Goal: Task Accomplishment & Management: Manage account settings

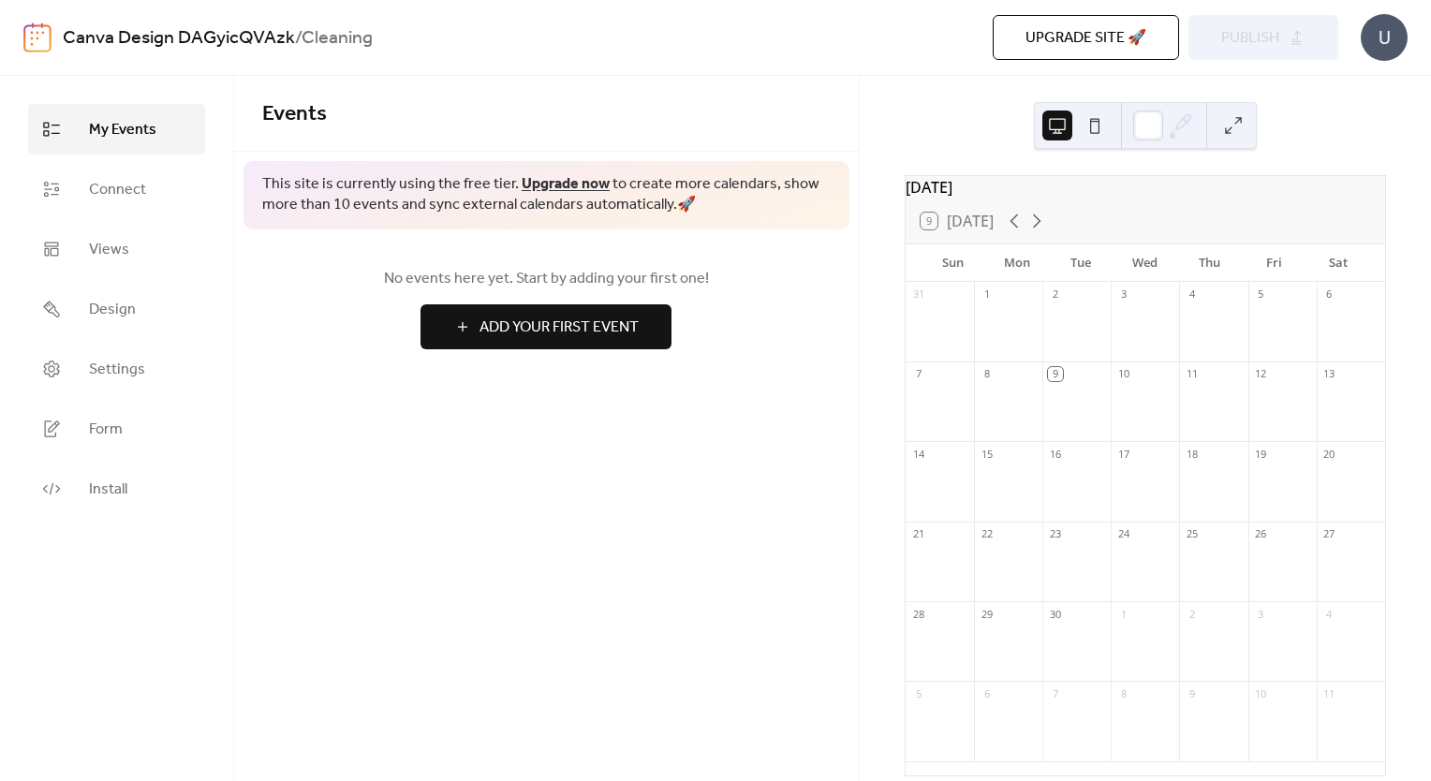
click at [562, 184] on link "Upgrade now" at bounding box center [566, 183] width 88 height 29
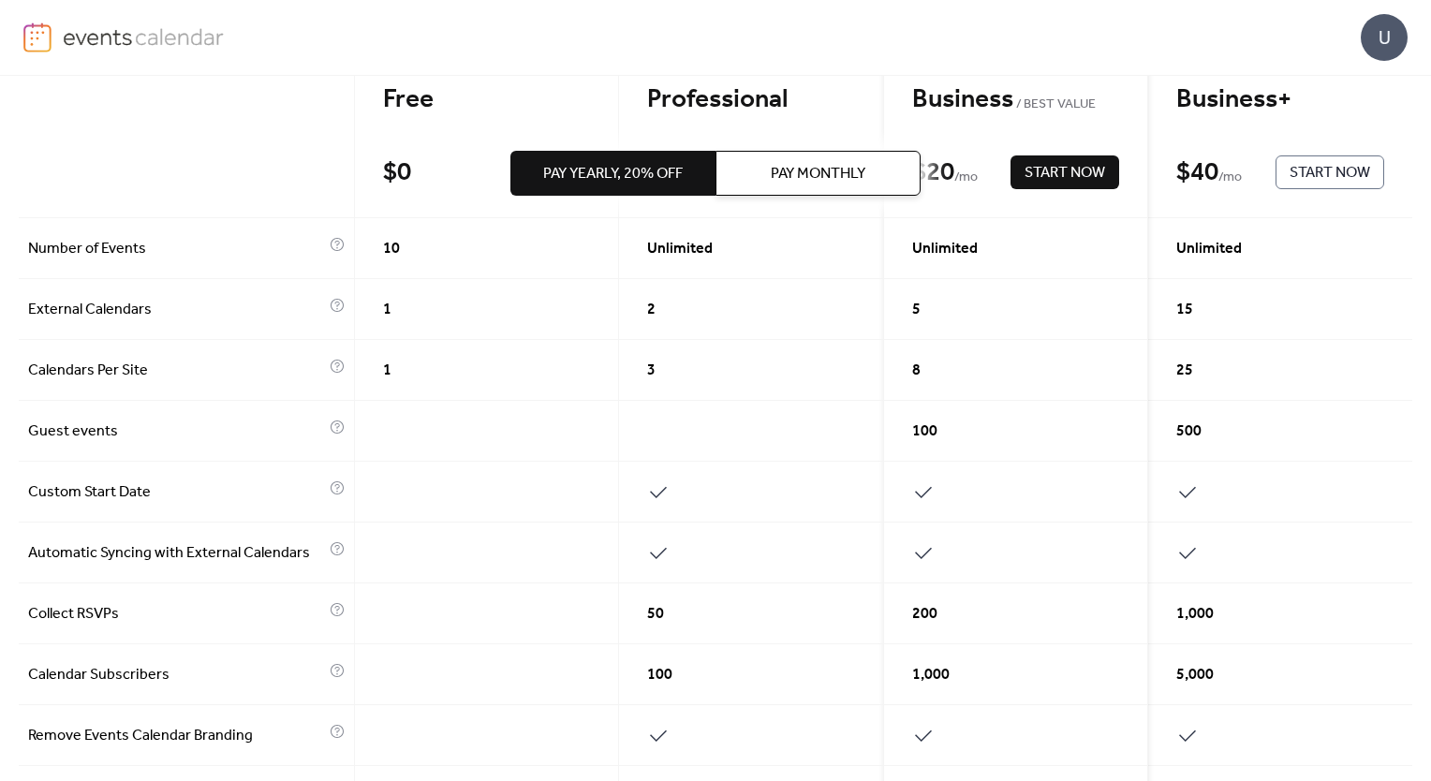
scroll to position [187, 0]
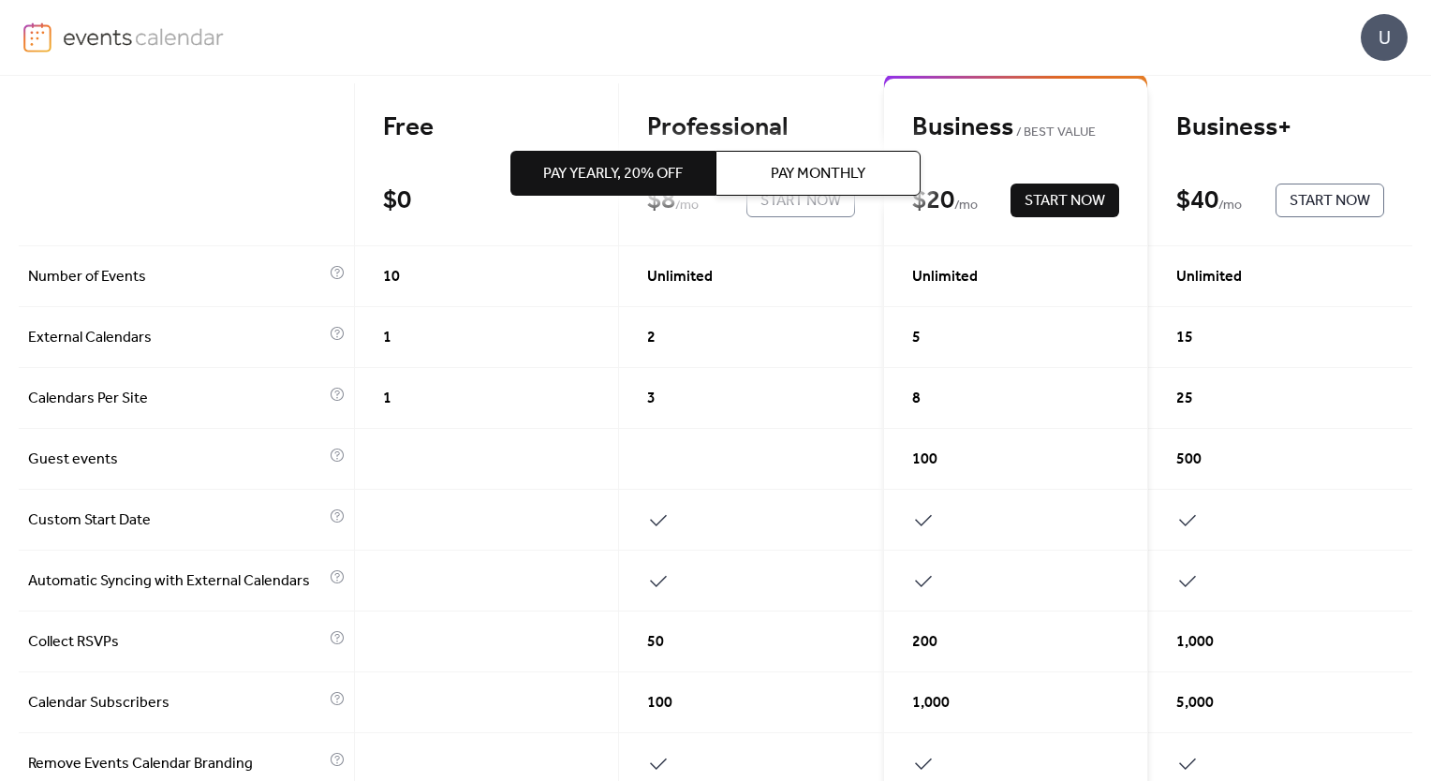
click at [588, 82] on div "Pay Yearly, 20% off Pay Monthly" at bounding box center [715, 173] width 410 height 195
click at [483, 122] on div "Free" at bounding box center [487, 127] width 208 height 33
click at [435, 180] on div "Free $ 0 Start Now" at bounding box center [487, 164] width 265 height 163
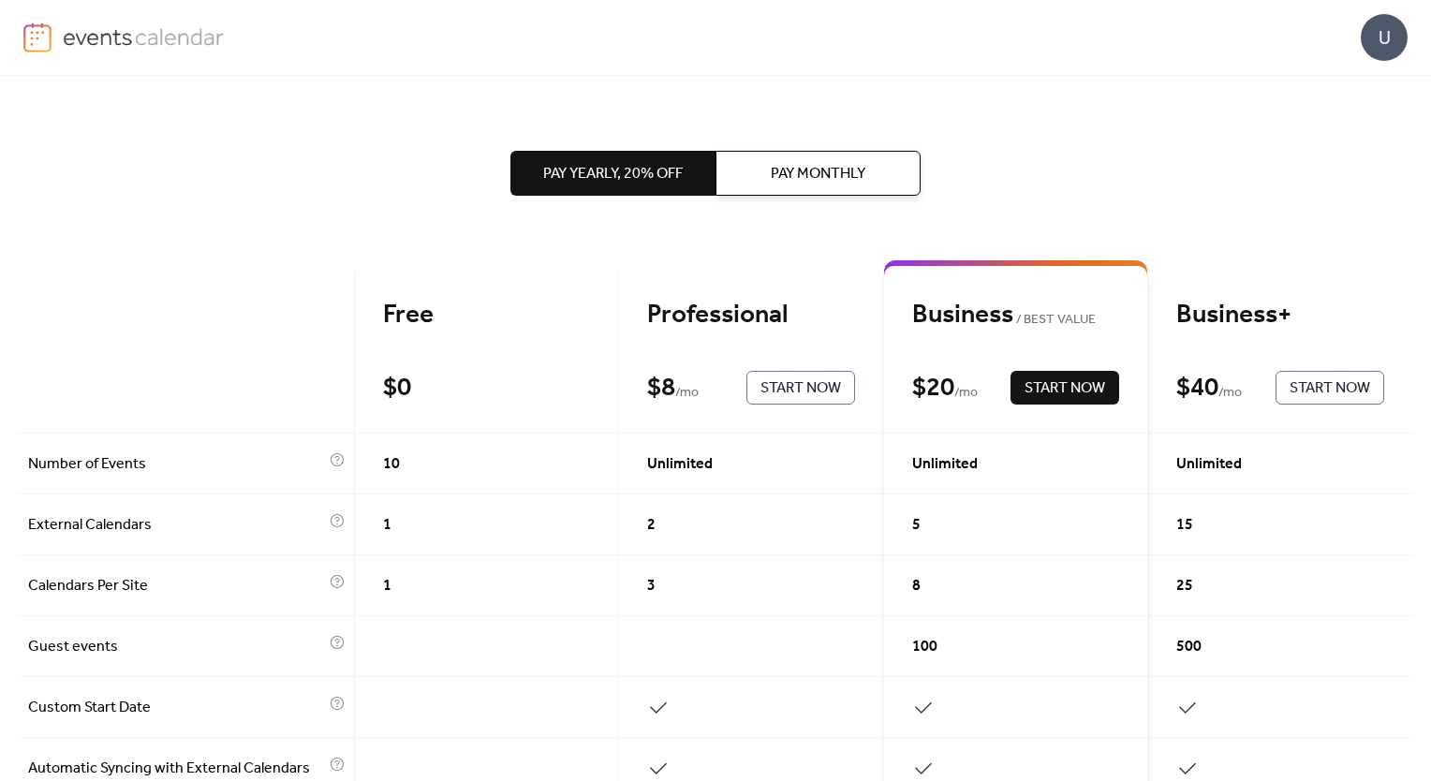
click at [649, 88] on div "Pay Yearly, 20% off Pay Monthly" at bounding box center [715, 173] width 410 height 195
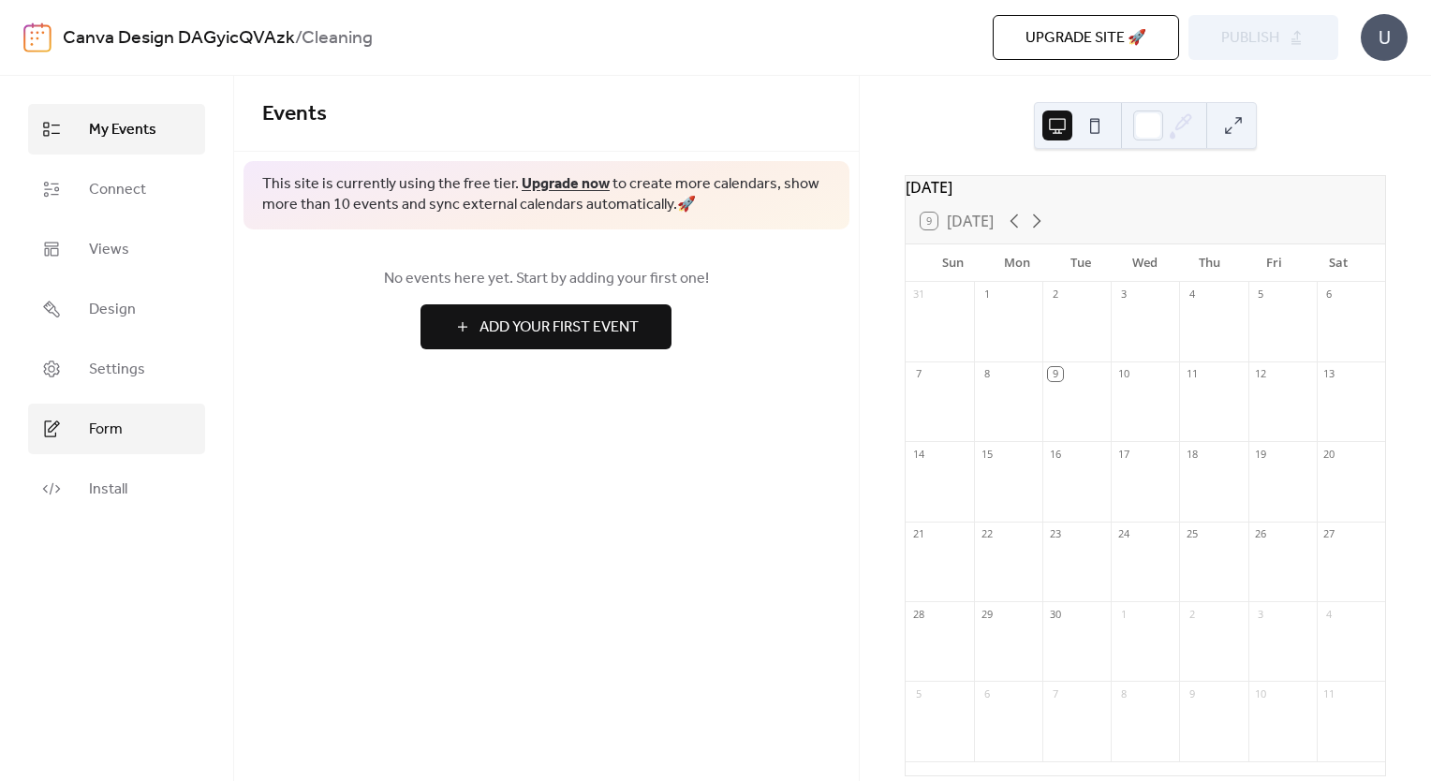
click at [102, 426] on span "Form" at bounding box center [106, 430] width 34 height 22
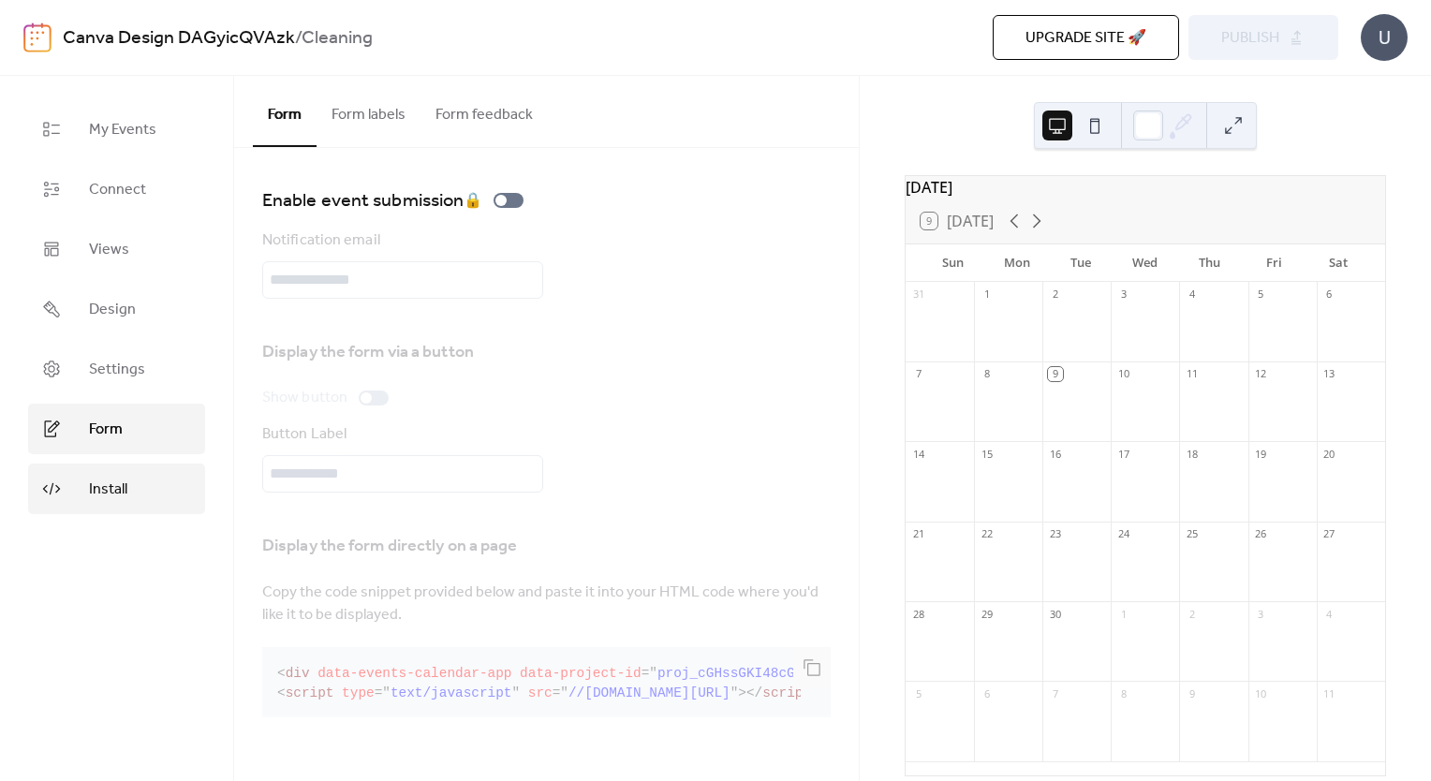
click at [101, 494] on span "Install" at bounding box center [108, 490] width 38 height 22
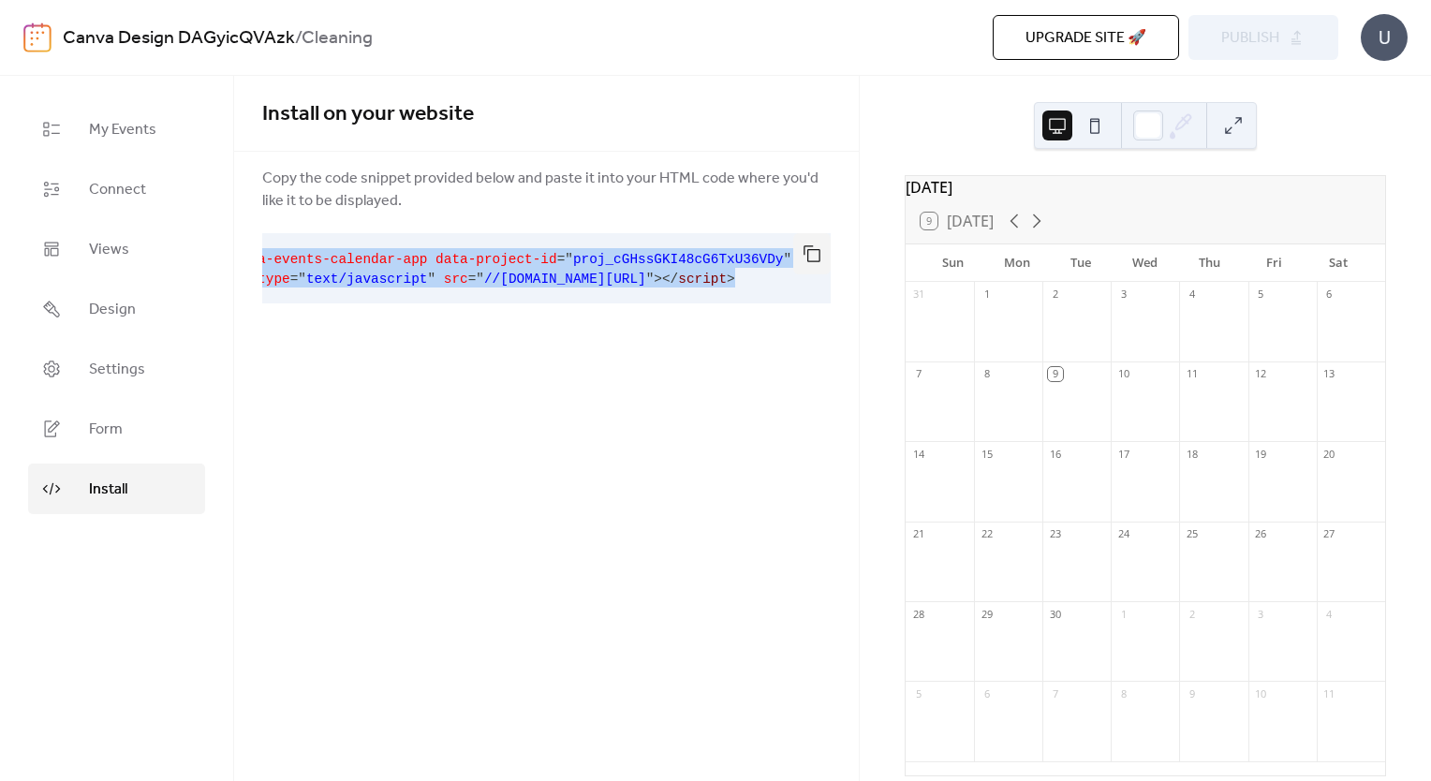
scroll to position [0, 99]
drag, startPoint x: 277, startPoint y: 250, endPoint x: 806, endPoint y: 279, distance: 529.9
click at [806, 279] on div "< div data-events-calendar-app data-project-id = " proj_cGHssGKI48cG6TxU36VDy "…" at bounding box center [546, 268] width 568 height 70
drag, startPoint x: 806, startPoint y: 279, endPoint x: 817, endPoint y: 259, distance: 22.2
click at [817, 259] on button "button" at bounding box center [811, 253] width 37 height 41
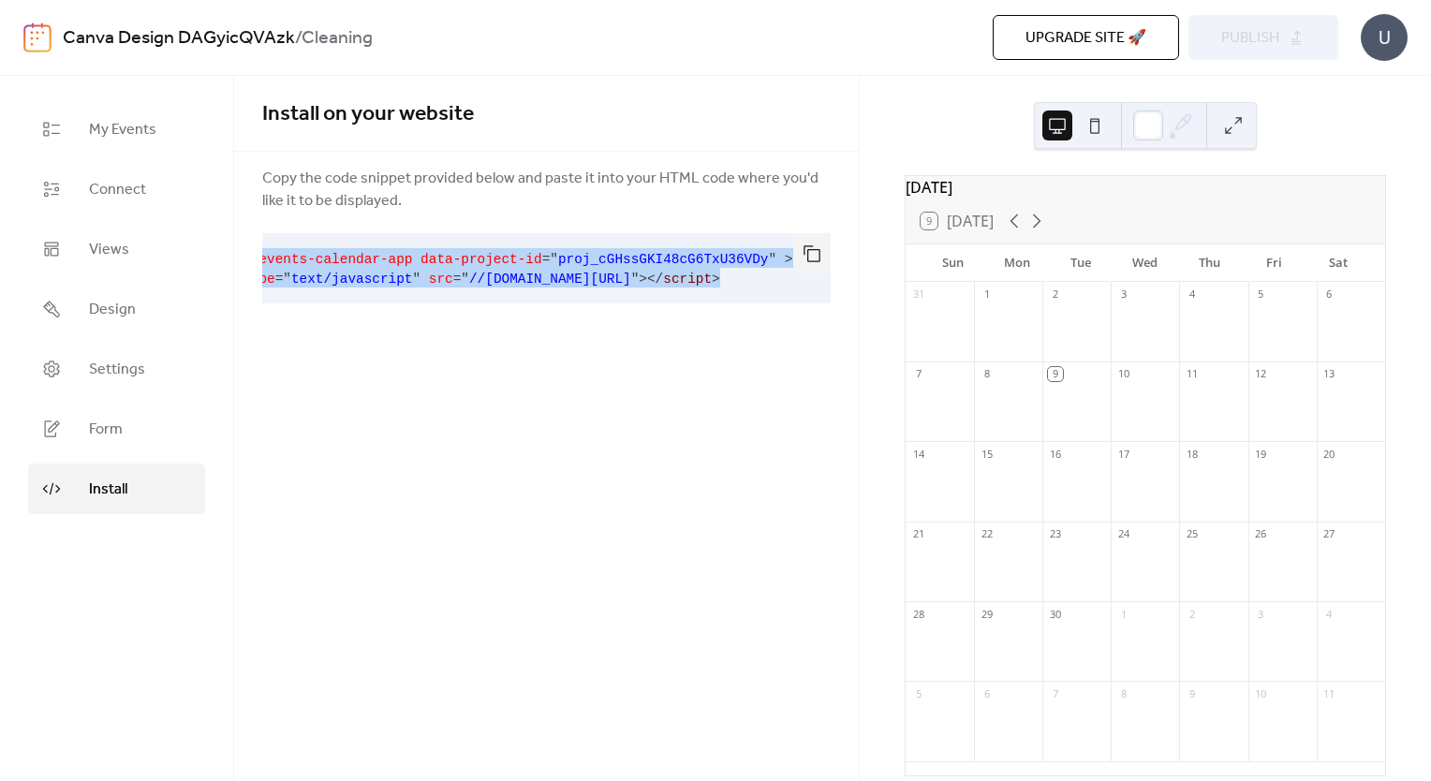
click at [775, 337] on div "Install on your website Copy the code snippet provided below and paste it into …" at bounding box center [546, 212] width 625 height 273
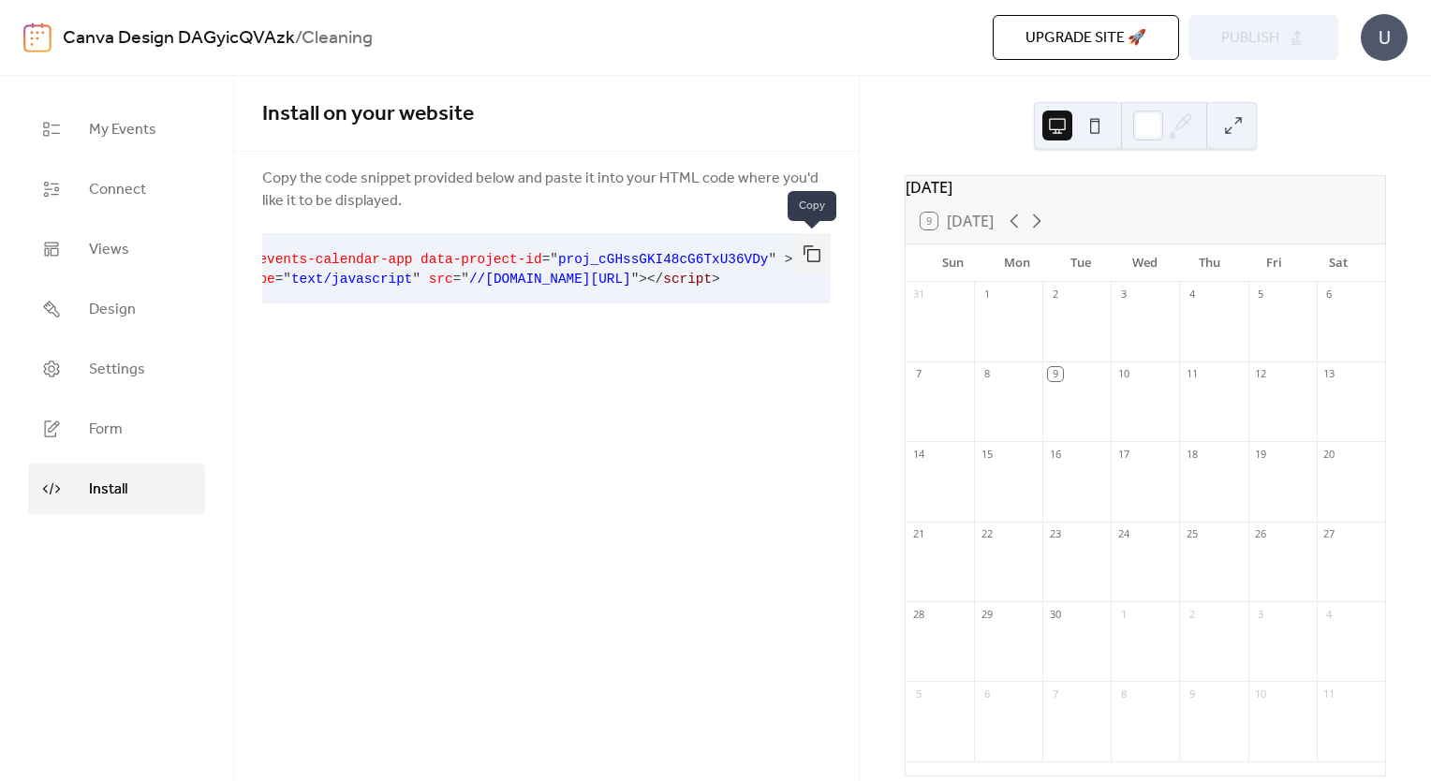
click at [813, 257] on button "button" at bounding box center [811, 253] width 37 height 41
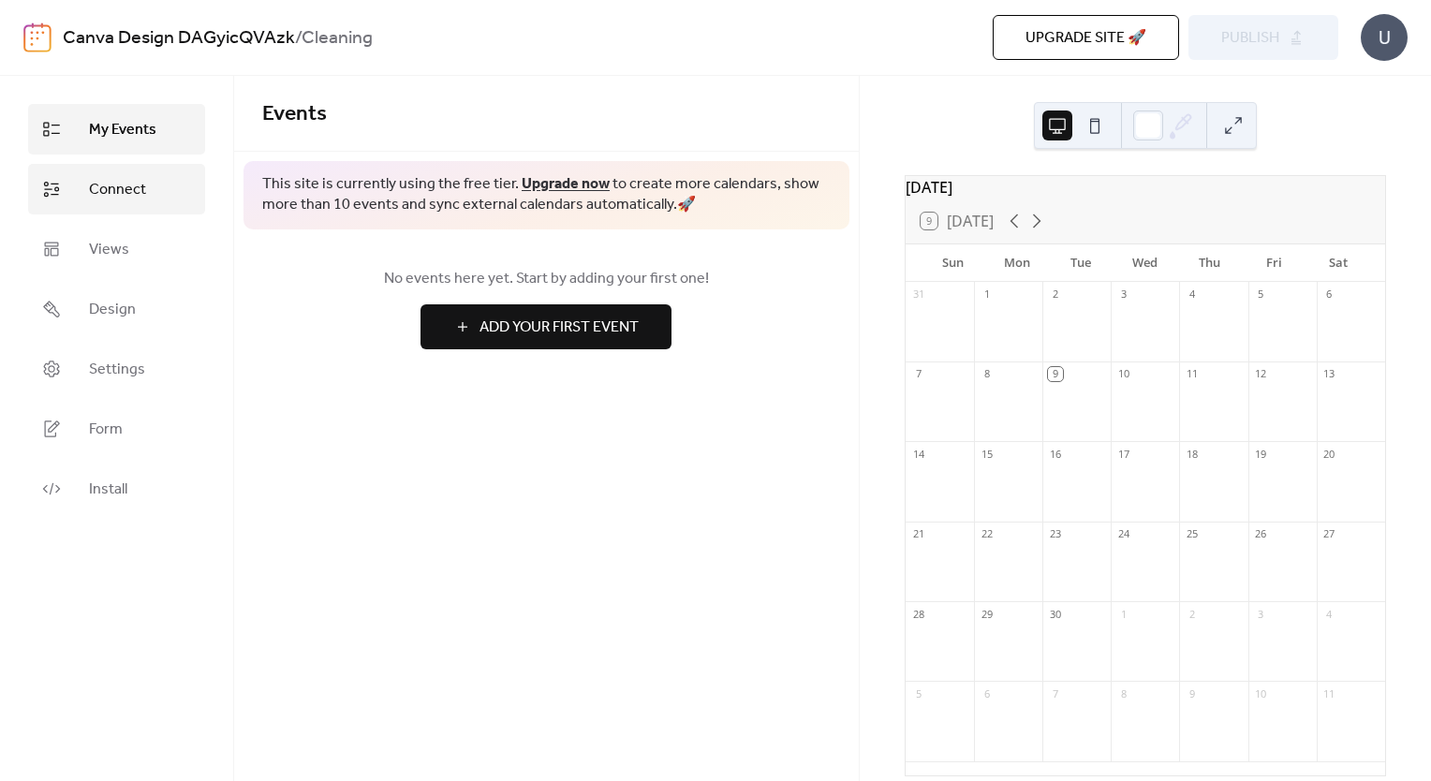
click at [128, 185] on span "Connect" at bounding box center [117, 190] width 57 height 22
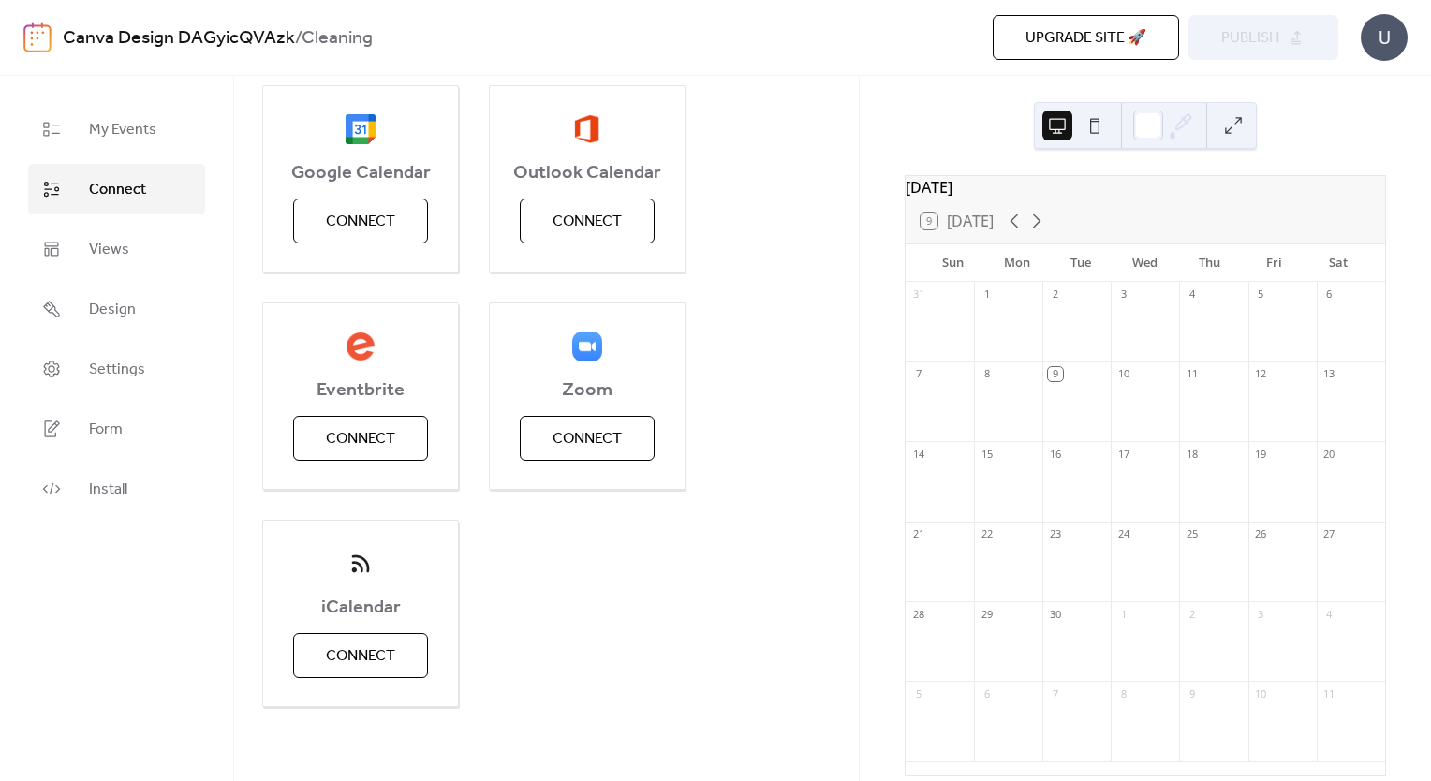
scroll to position [155, 0]
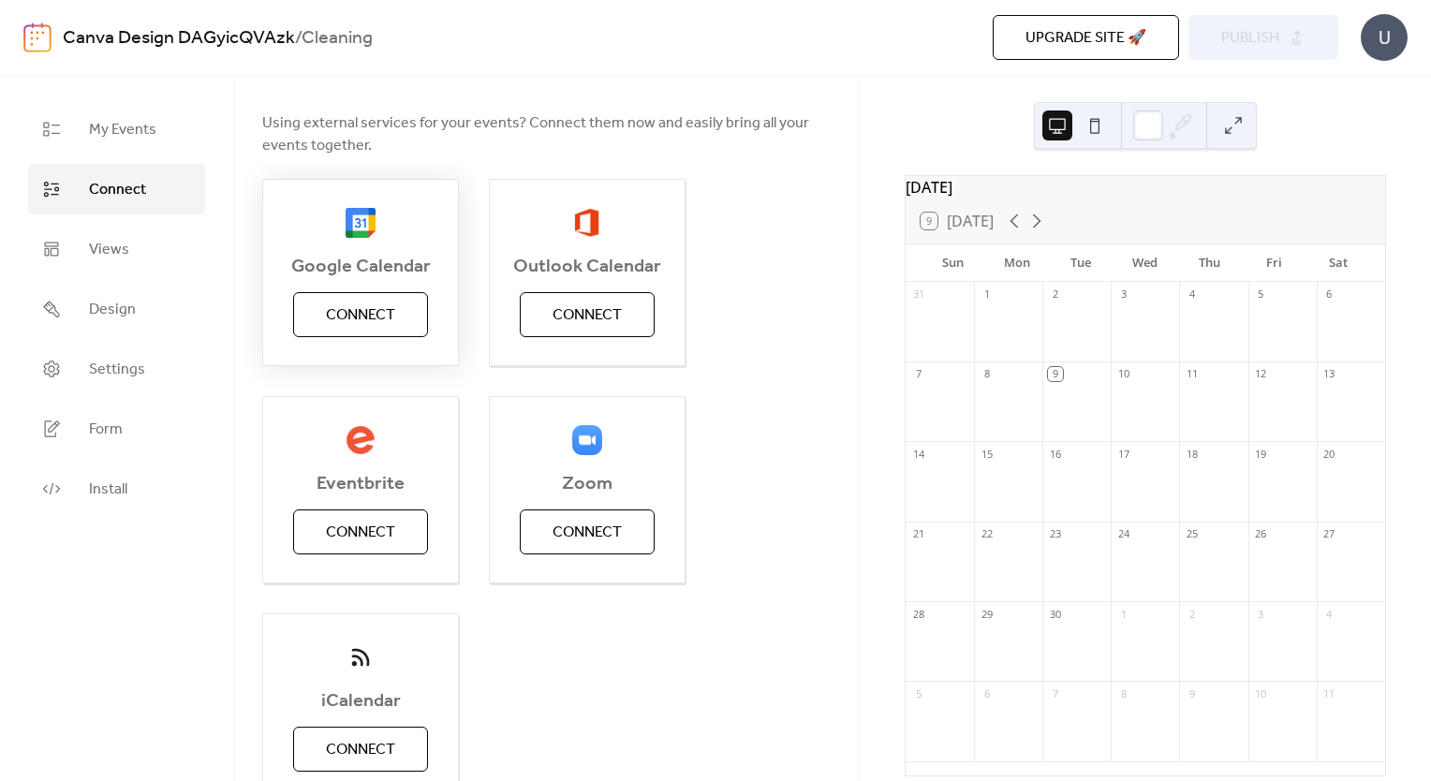
click at [406, 320] on button "Connect" at bounding box center [360, 314] width 135 height 45
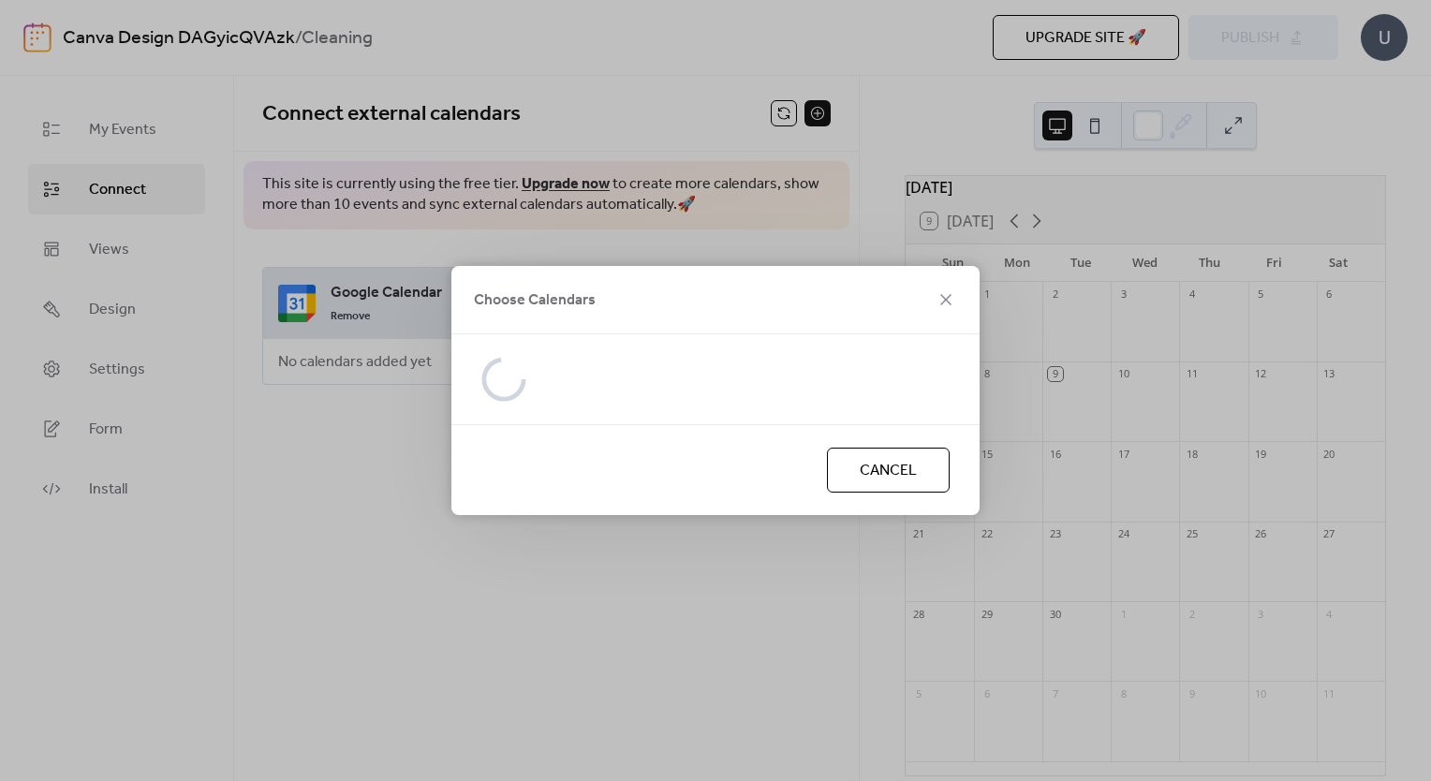
scroll to position [0, 0]
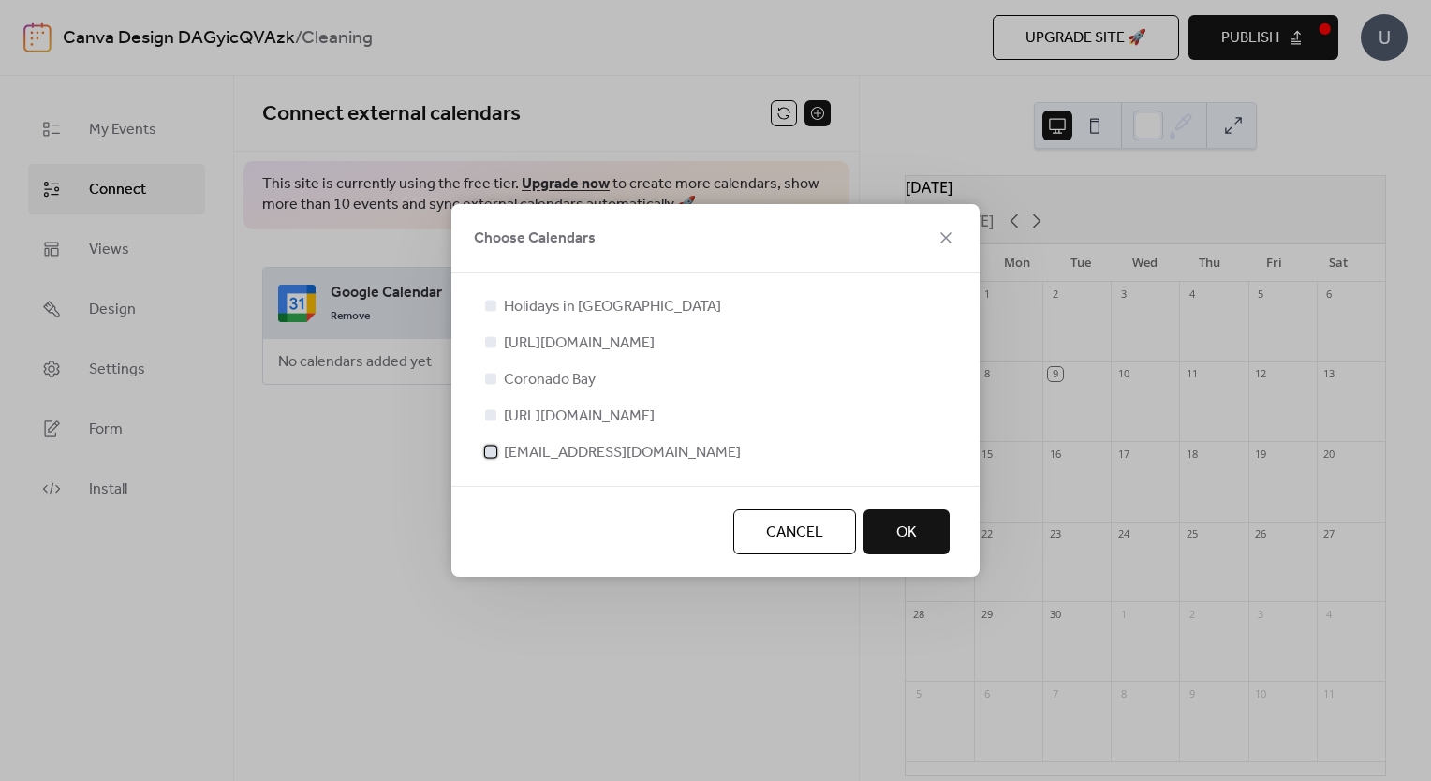
click at [487, 461] on div at bounding box center [490, 451] width 19 height 19
click at [929, 554] on button "OK" at bounding box center [906, 531] width 86 height 45
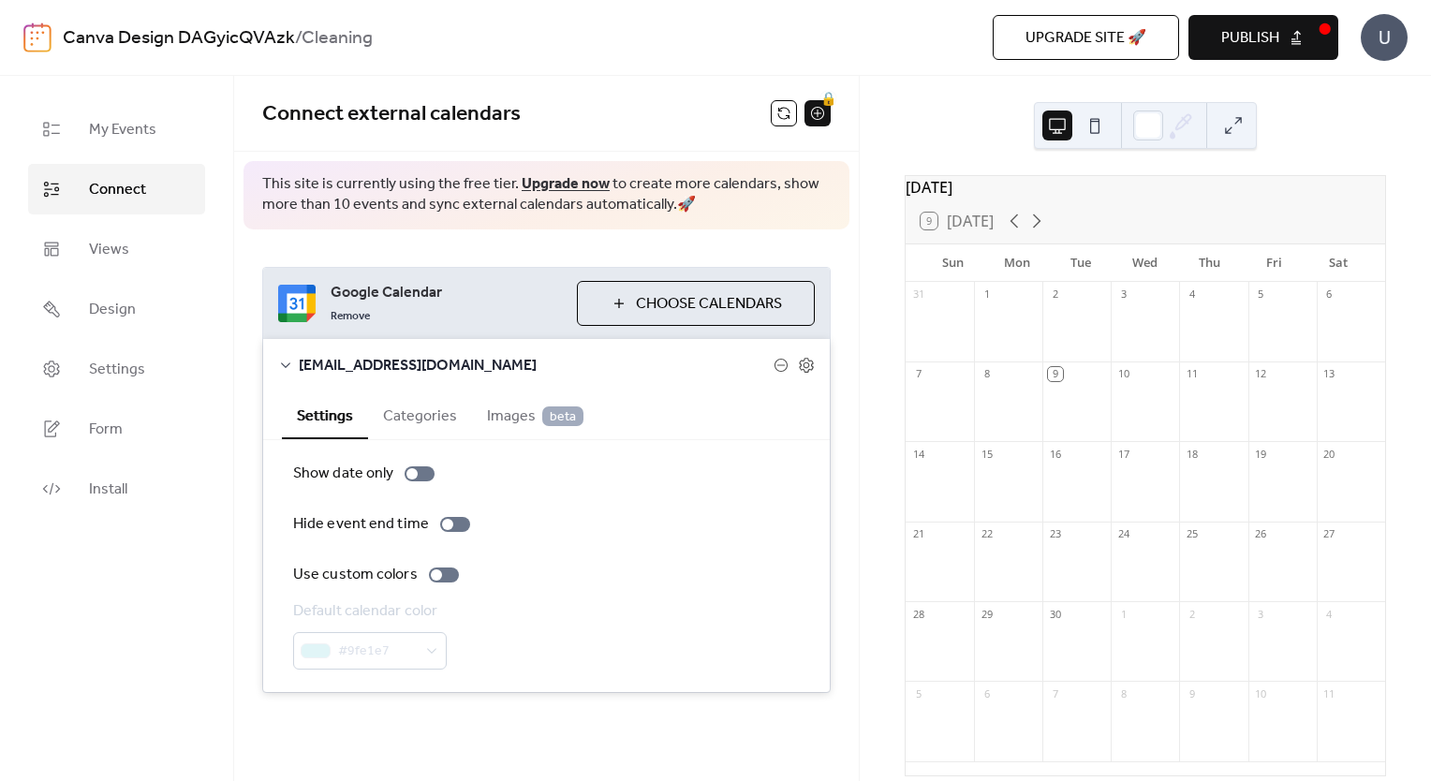
click at [402, 410] on button "Categories" at bounding box center [420, 414] width 104 height 46
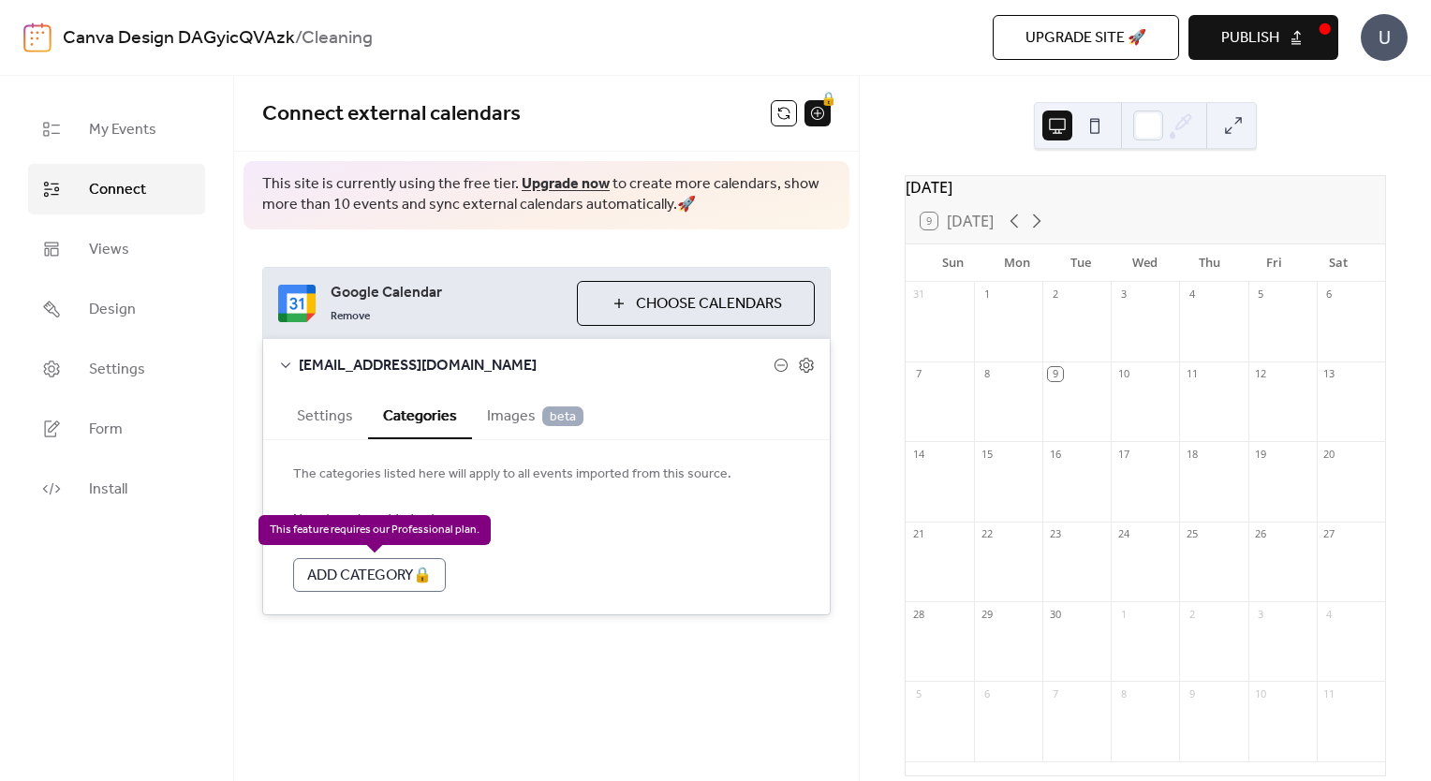
click at [389, 570] on div "Add Category 🔒" at bounding box center [369, 575] width 153 height 34
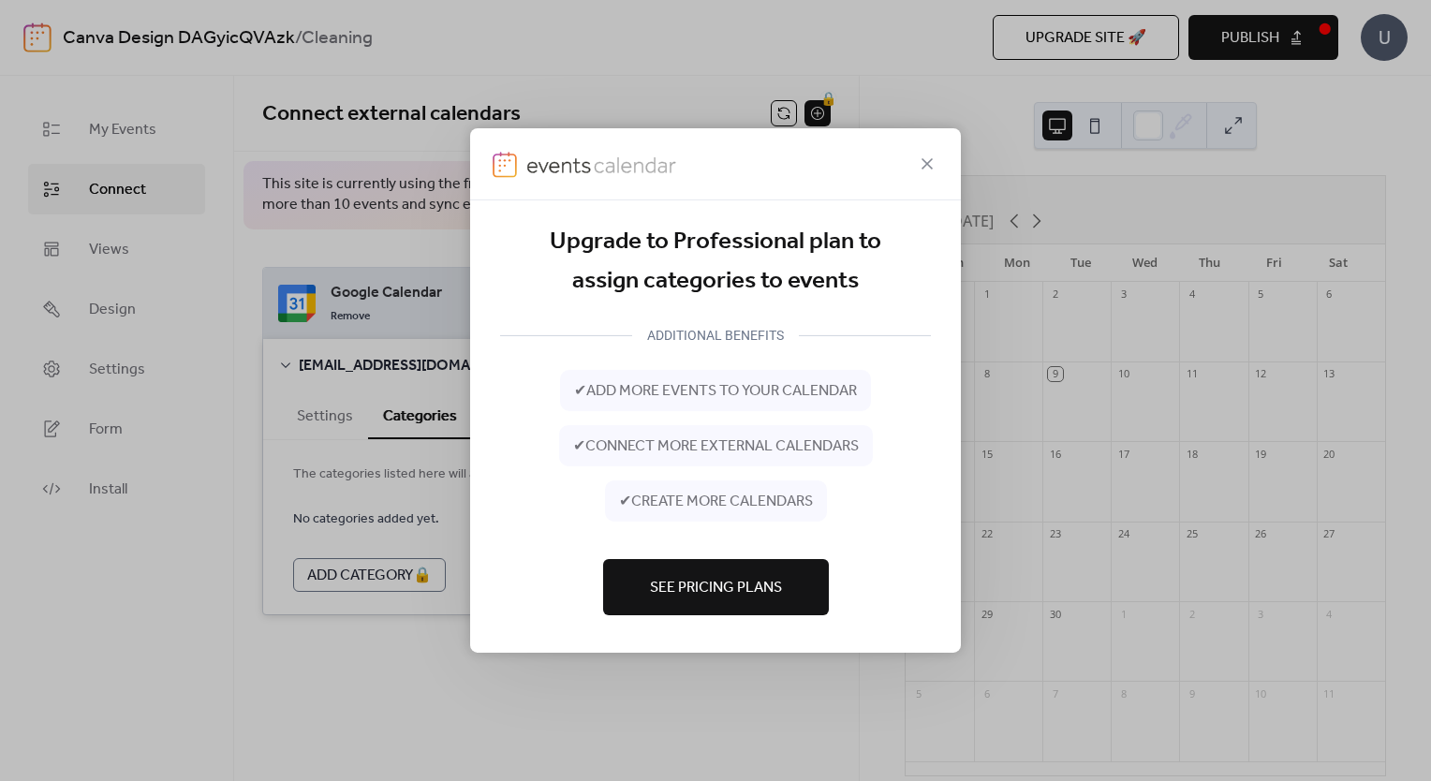
click at [444, 524] on div "Upgrade to Professional plan to assign categories to events ADDITIONAL BENEFITS…" at bounding box center [715, 390] width 1431 height 781
click at [923, 169] on icon at bounding box center [927, 164] width 22 height 22
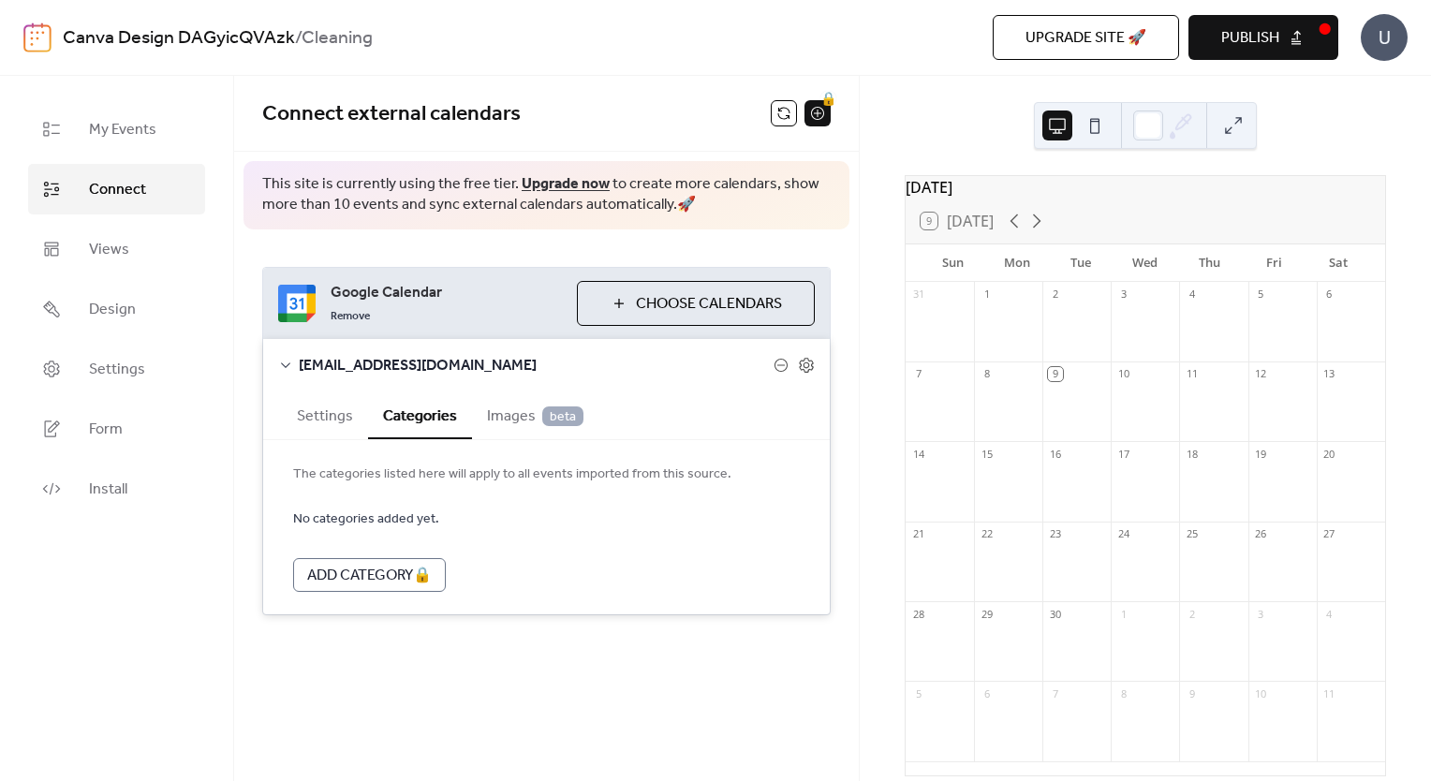
click at [728, 298] on span "Choose Calendars" at bounding box center [709, 304] width 146 height 22
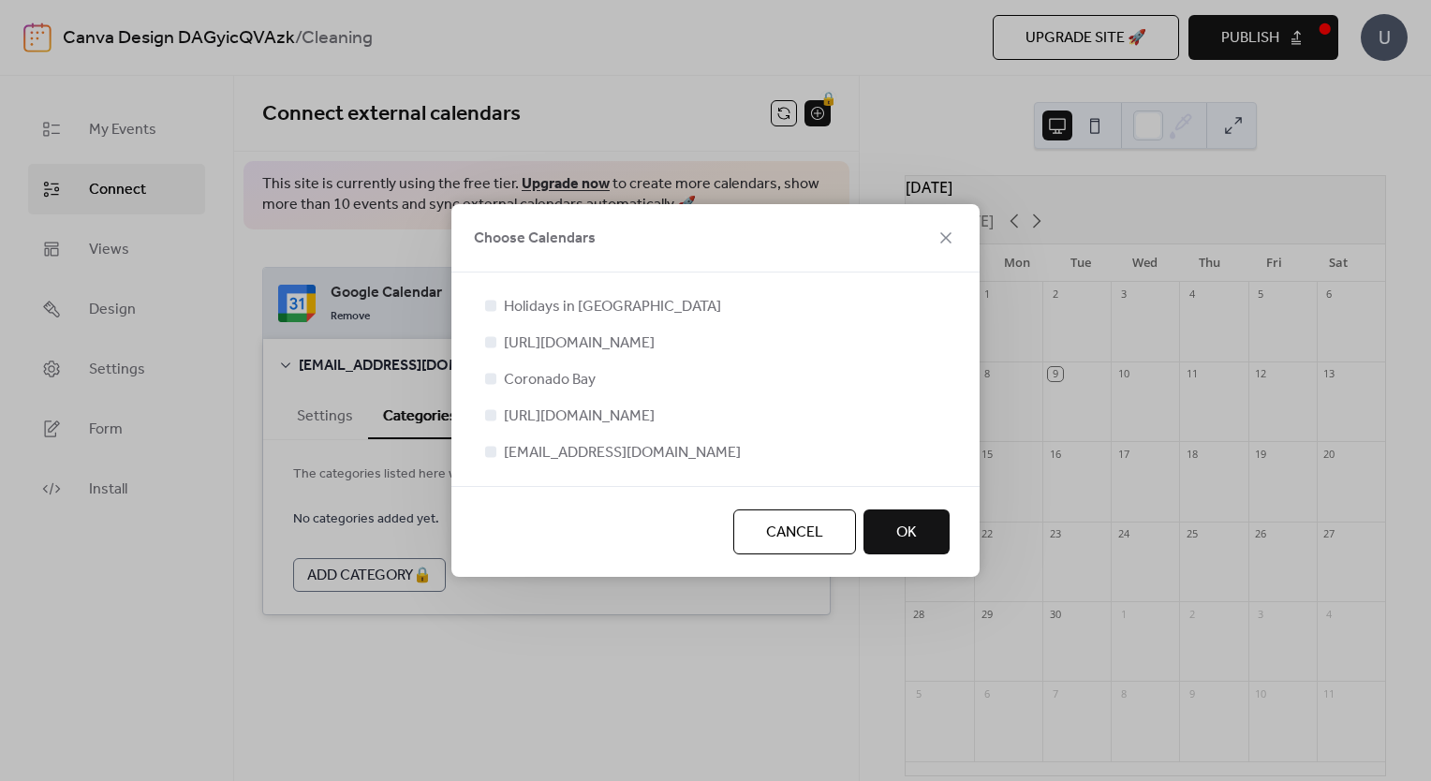
click at [910, 544] on span "OK" at bounding box center [906, 533] width 21 height 22
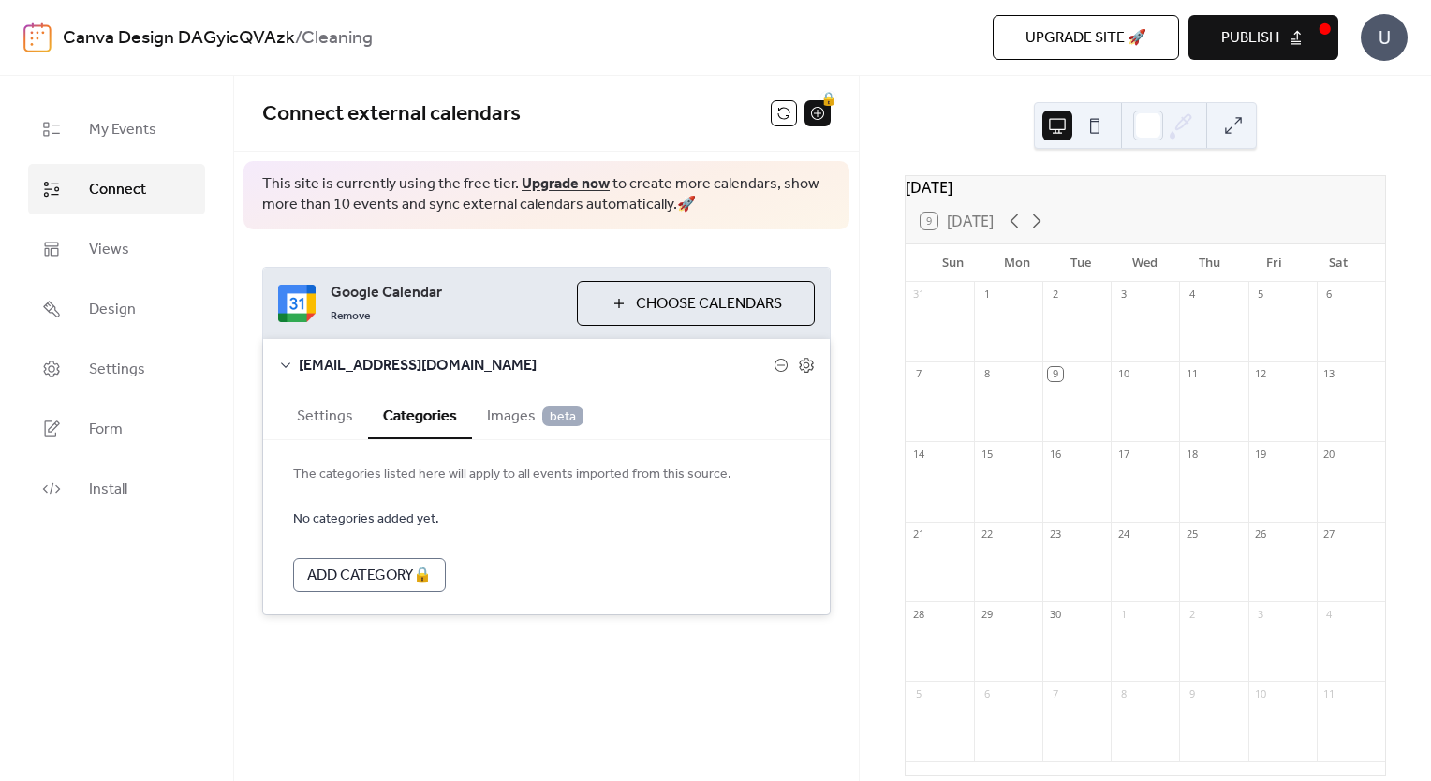
click at [509, 420] on span "Images beta" at bounding box center [535, 416] width 96 height 22
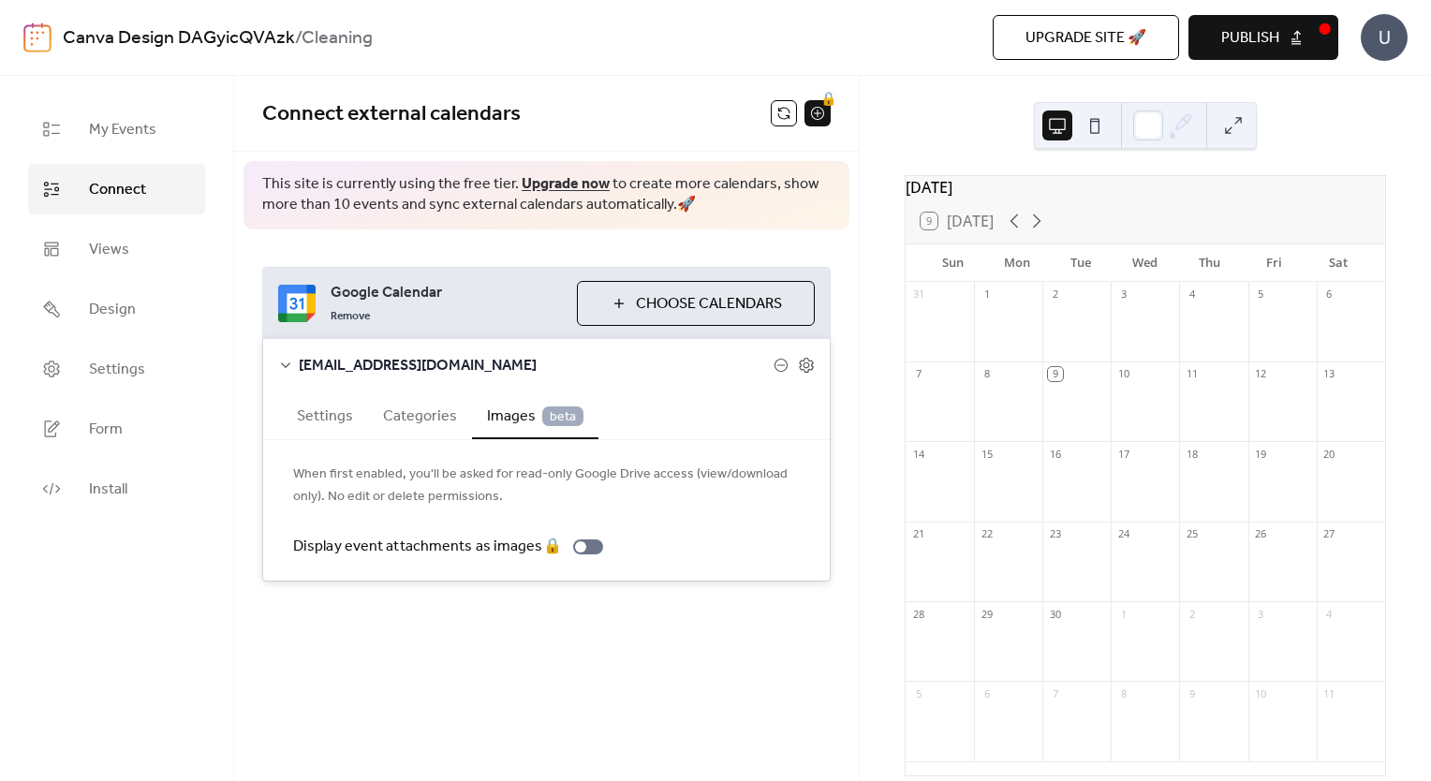
click at [313, 420] on button "Settings" at bounding box center [325, 414] width 86 height 46
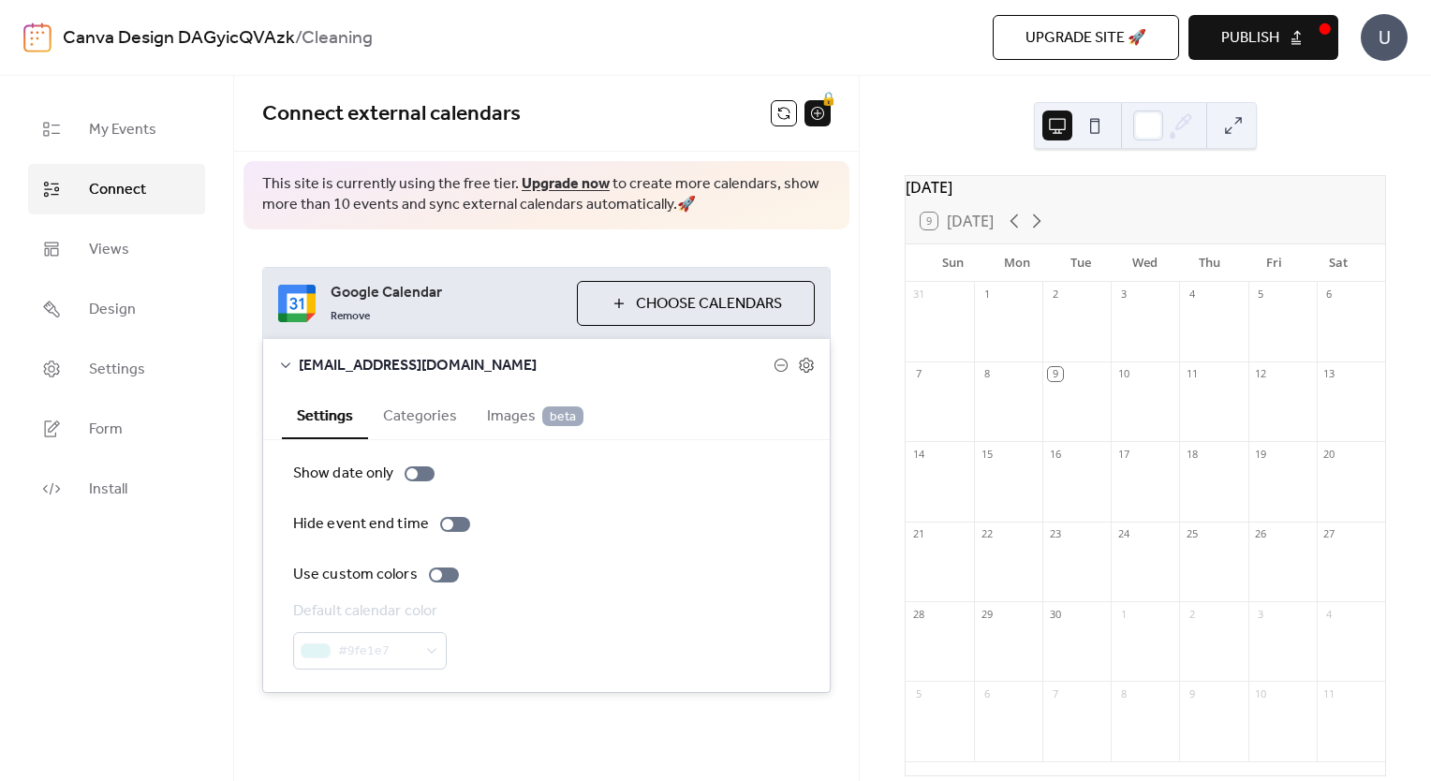
click at [491, 425] on span "Images beta" at bounding box center [535, 416] width 96 height 22
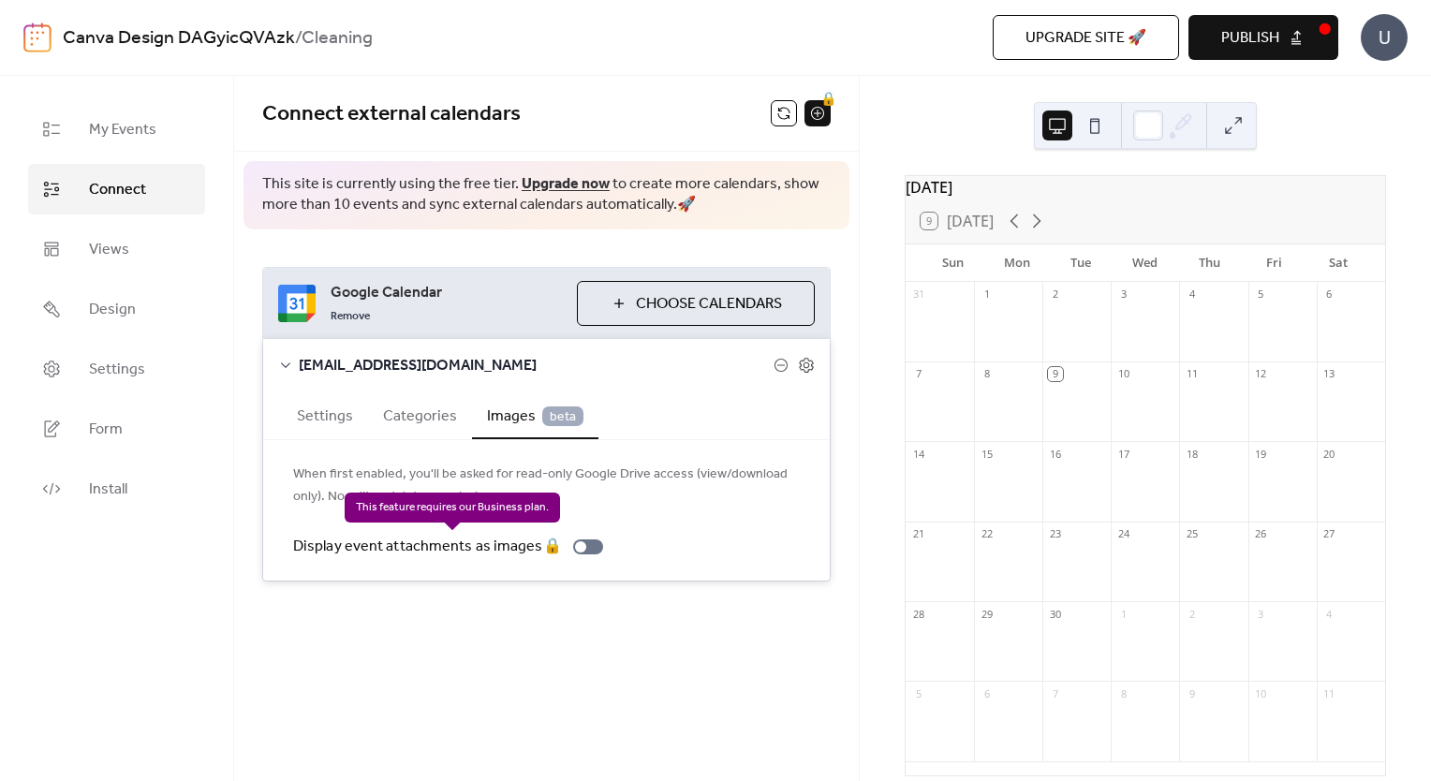
click at [580, 550] on div "Display event attachments as images 🔒" at bounding box center [451, 547] width 317 height 22
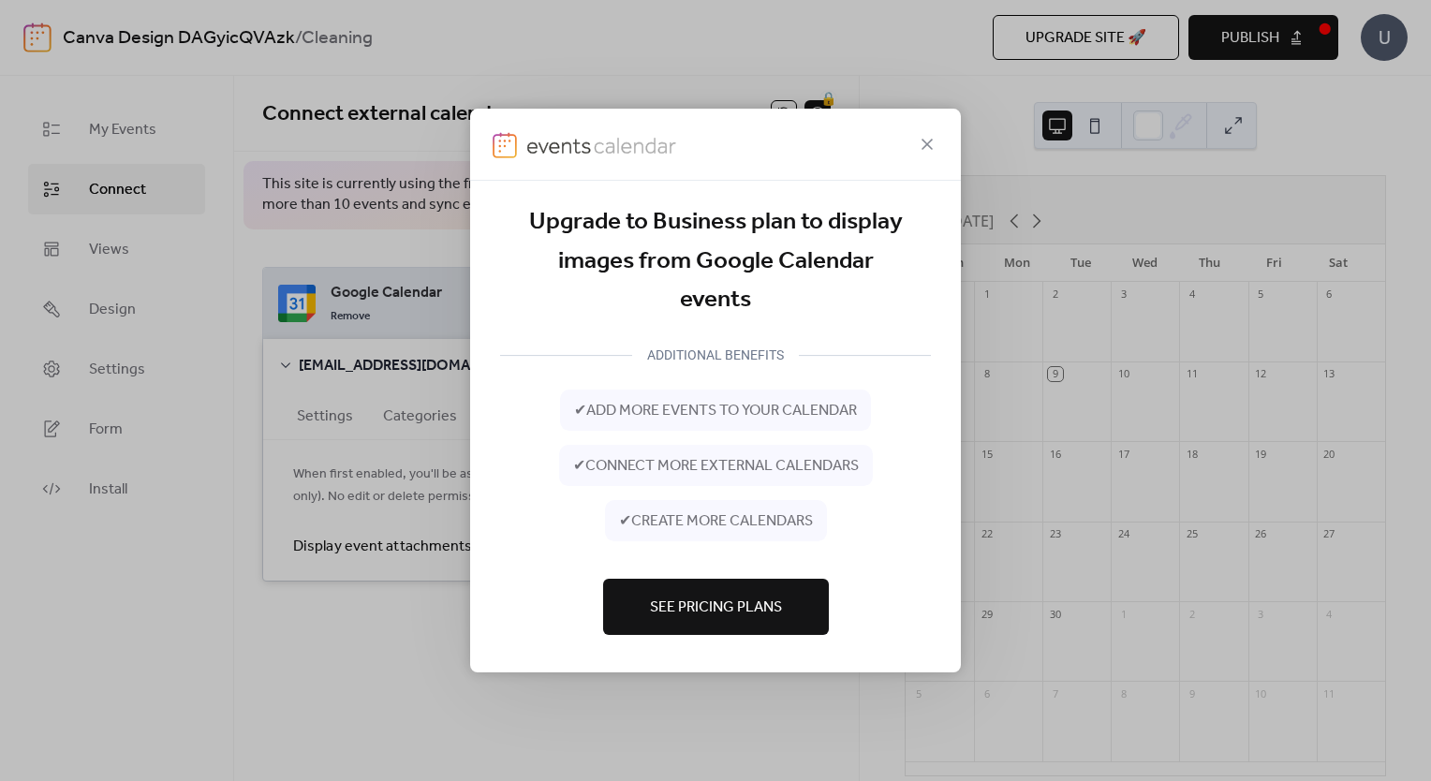
drag, startPoint x: 965, startPoint y: 245, endPoint x: 997, endPoint y: 151, distance: 99.8
click at [921, 151] on icon at bounding box center [927, 144] width 22 height 22
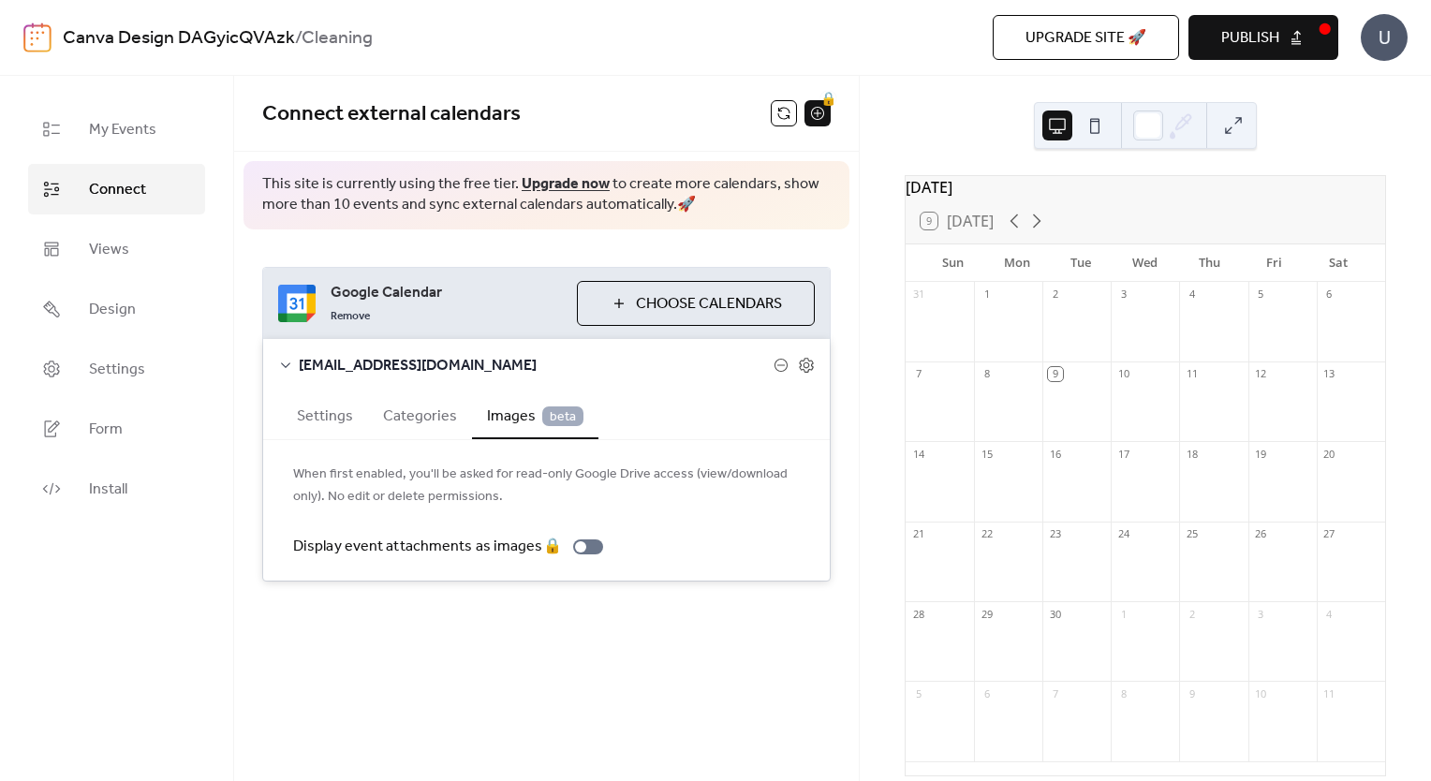
click at [933, 106] on div "[DATE] 9 [DATE] Sun Mon Tue Wed Thu Fri Sat 31 1 2 3 4 5 6 7 8 9 10 11 12 13 14…" at bounding box center [1145, 428] width 571 height 705
click at [122, 421] on span "Form" at bounding box center [106, 430] width 34 height 22
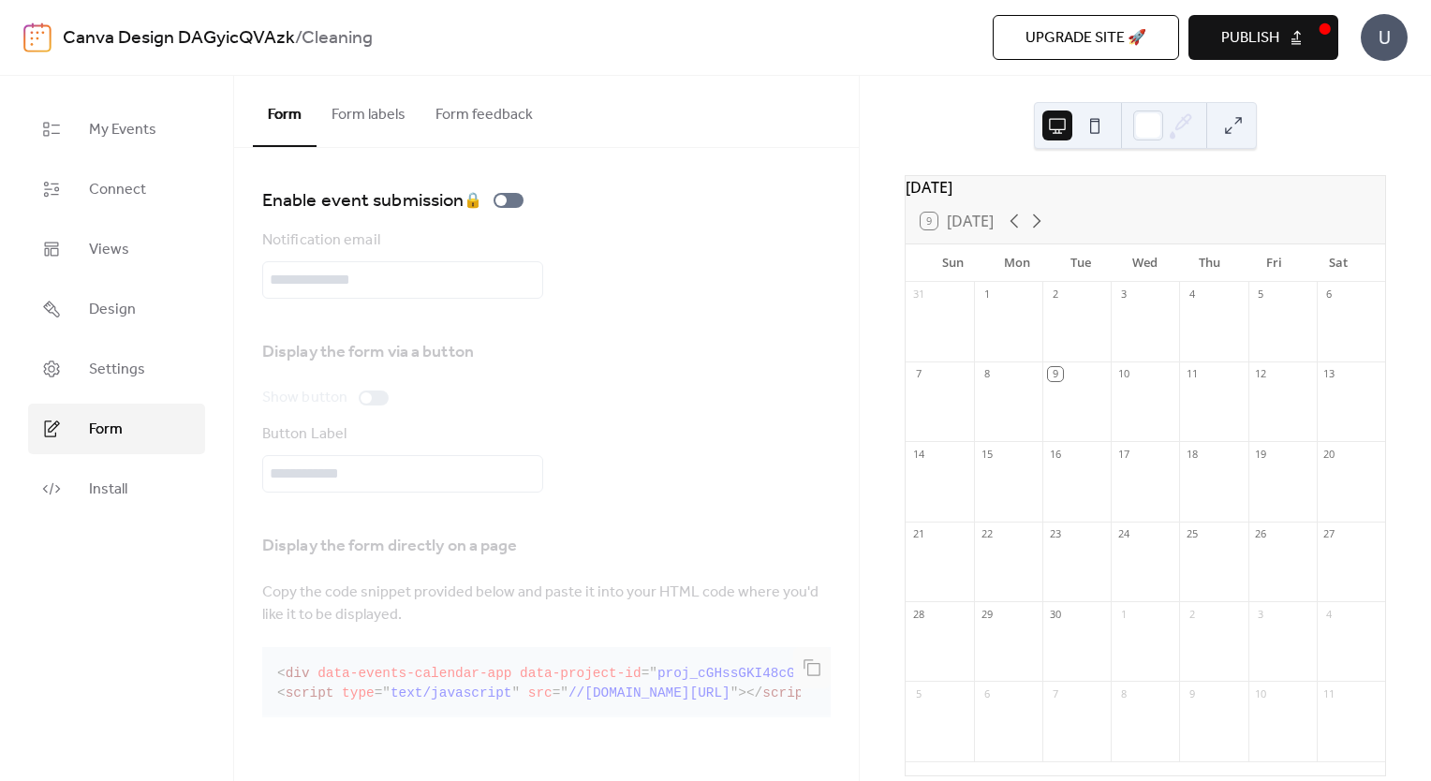
click at [348, 116] on button "Form labels" at bounding box center [369, 110] width 104 height 69
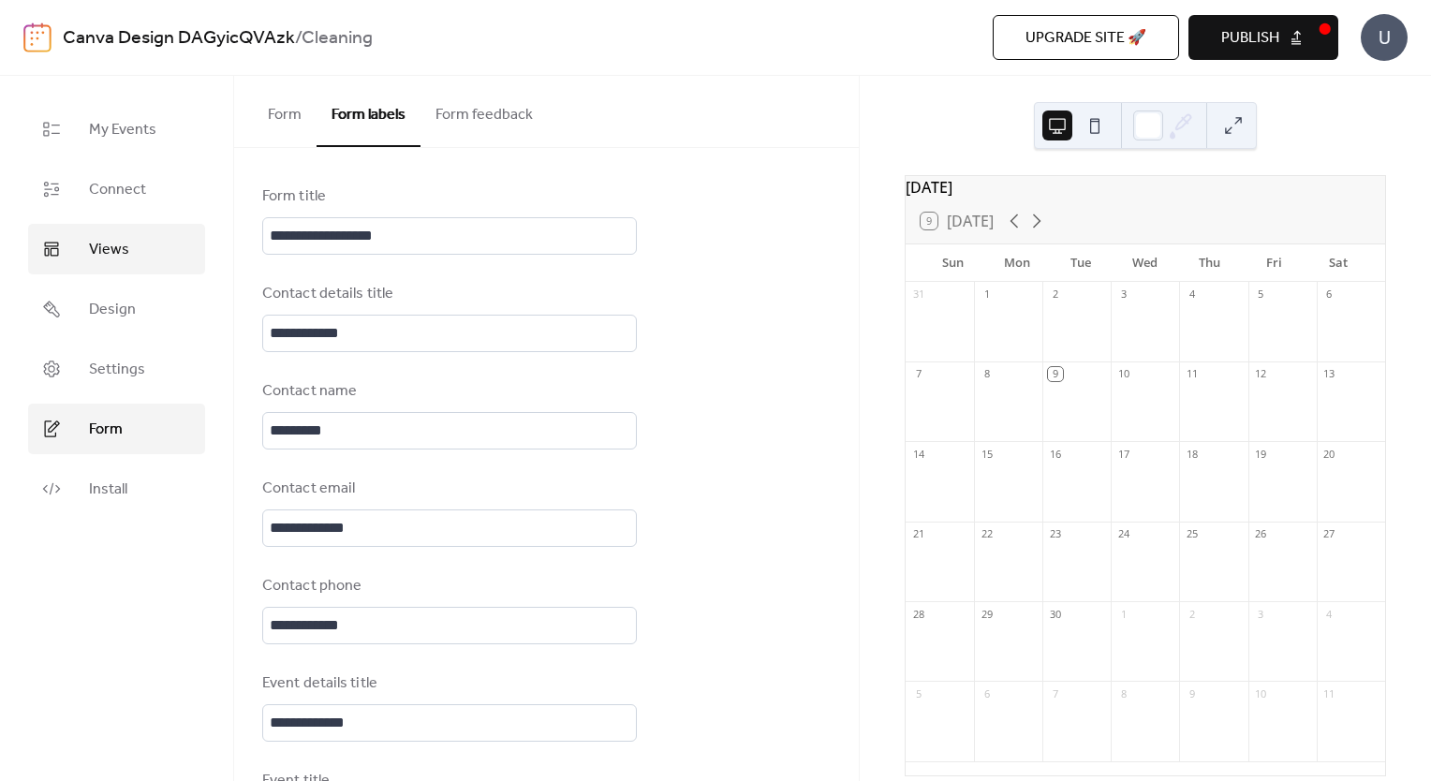
click at [96, 253] on span "Views" at bounding box center [109, 250] width 40 height 22
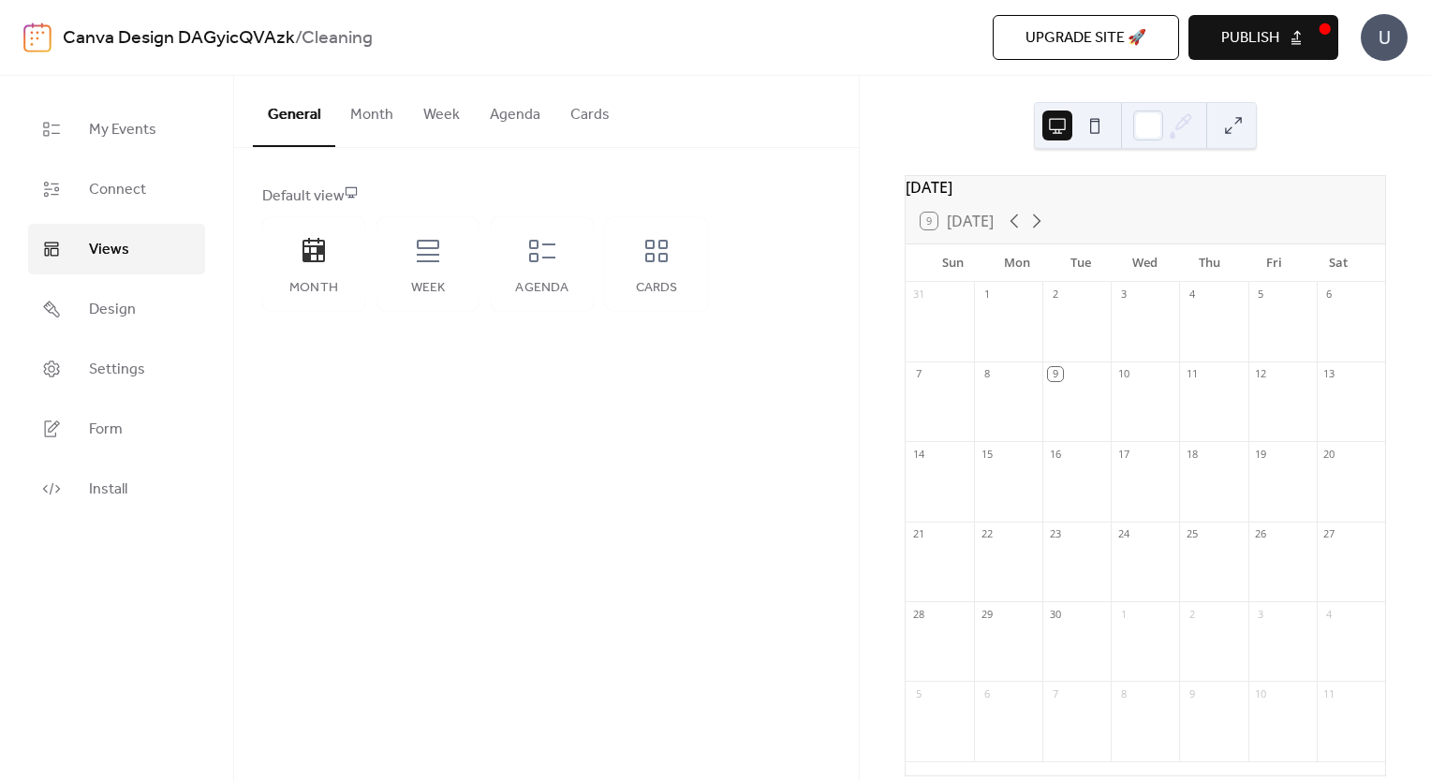
click at [417, 117] on button "Week" at bounding box center [441, 110] width 66 height 69
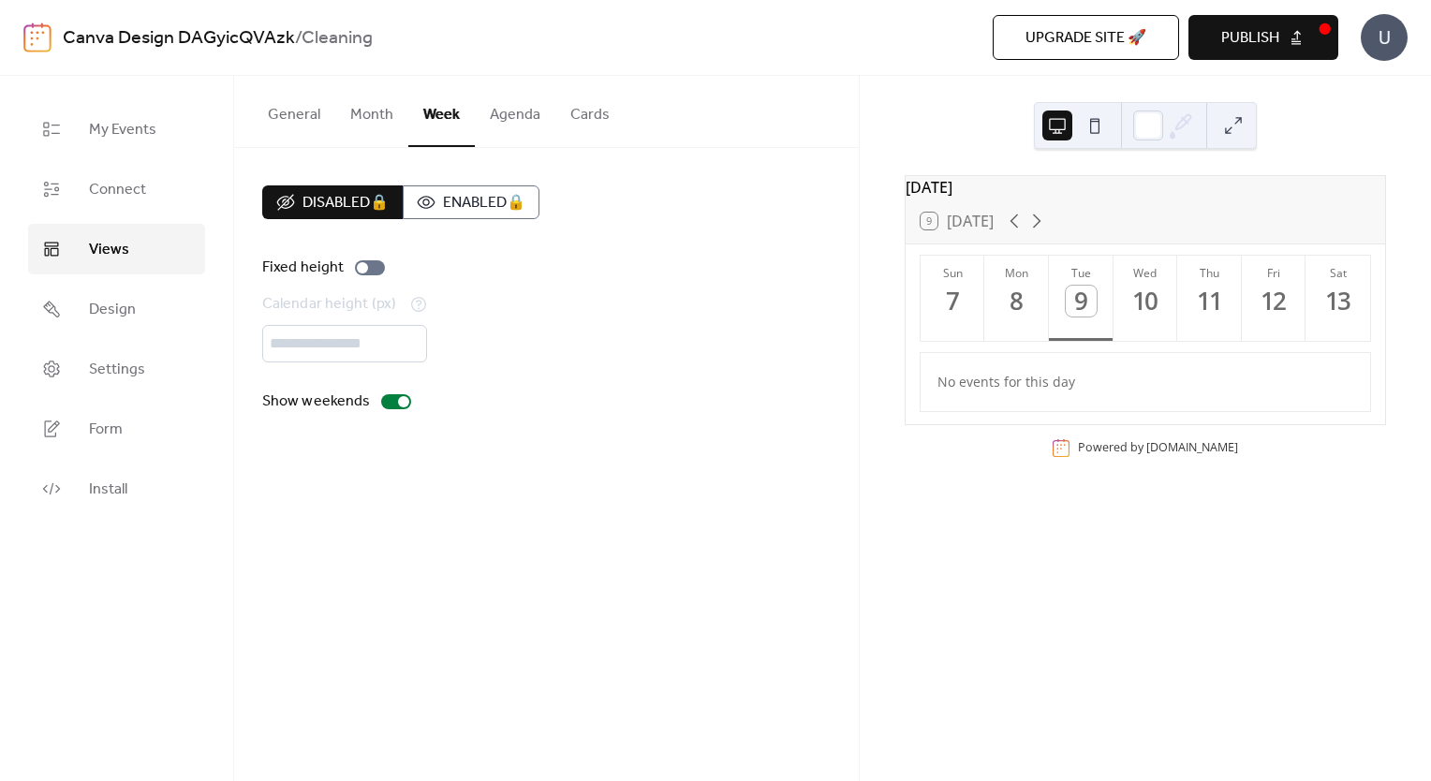
click at [577, 113] on button "Cards" at bounding box center [589, 110] width 69 height 69
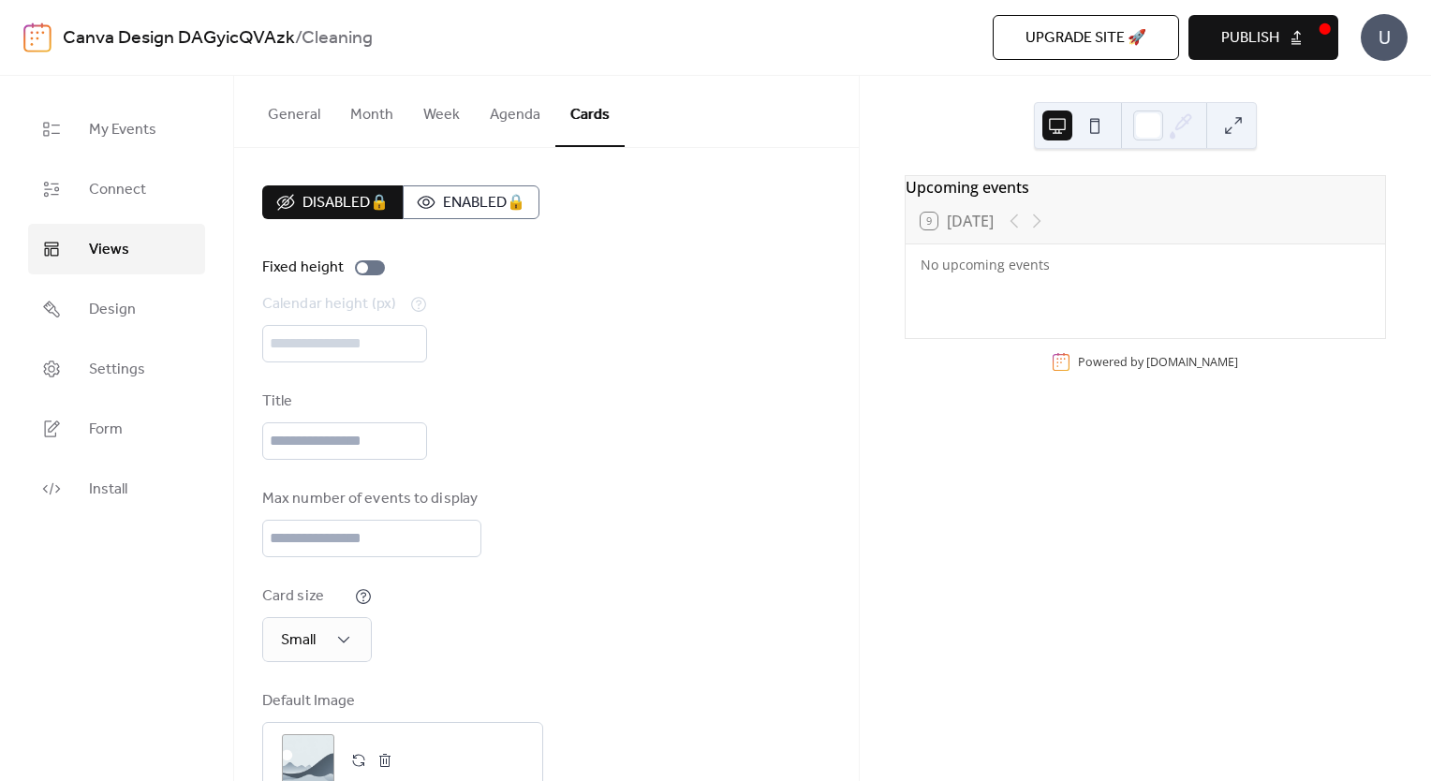
click at [525, 124] on button "Agenda" at bounding box center [515, 110] width 81 height 69
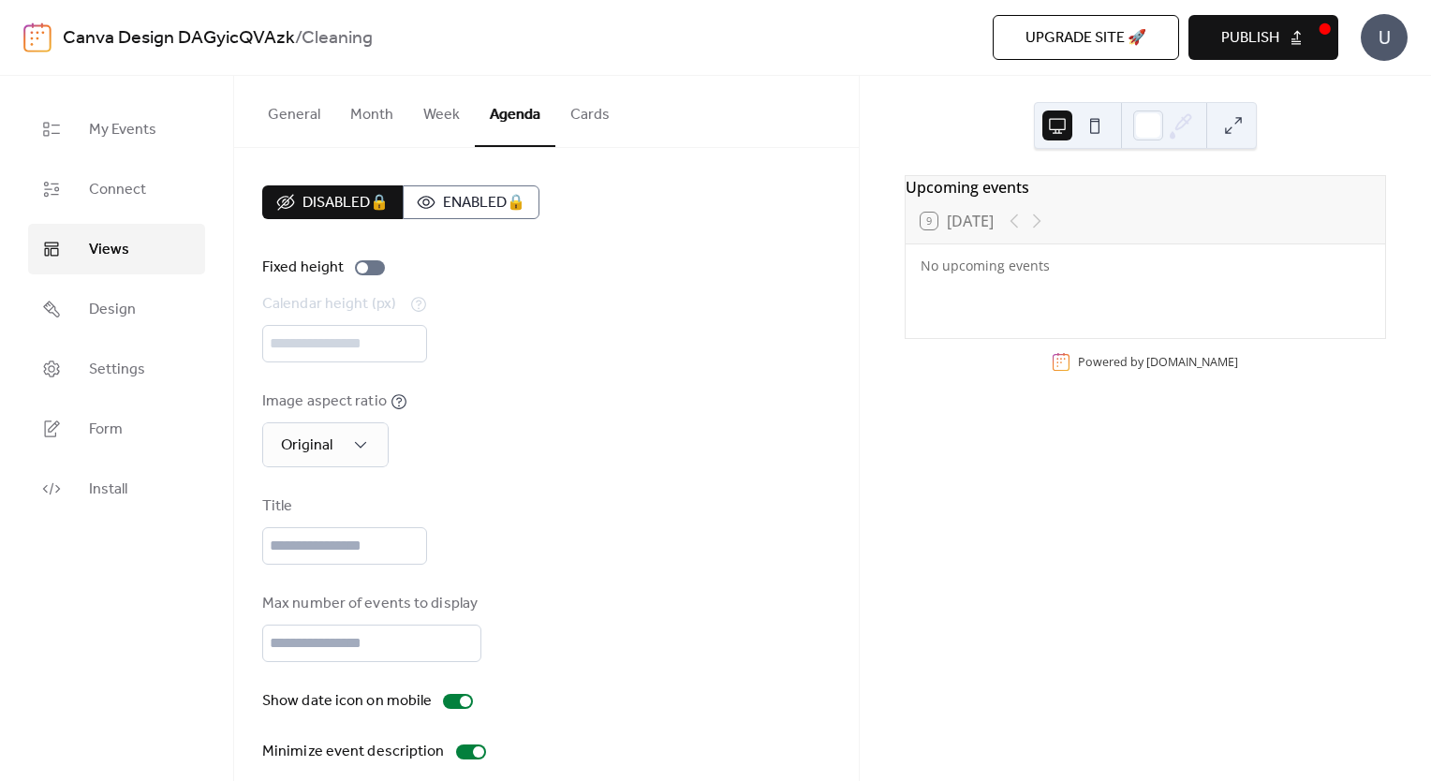
click at [446, 119] on button "Week" at bounding box center [441, 110] width 66 height 69
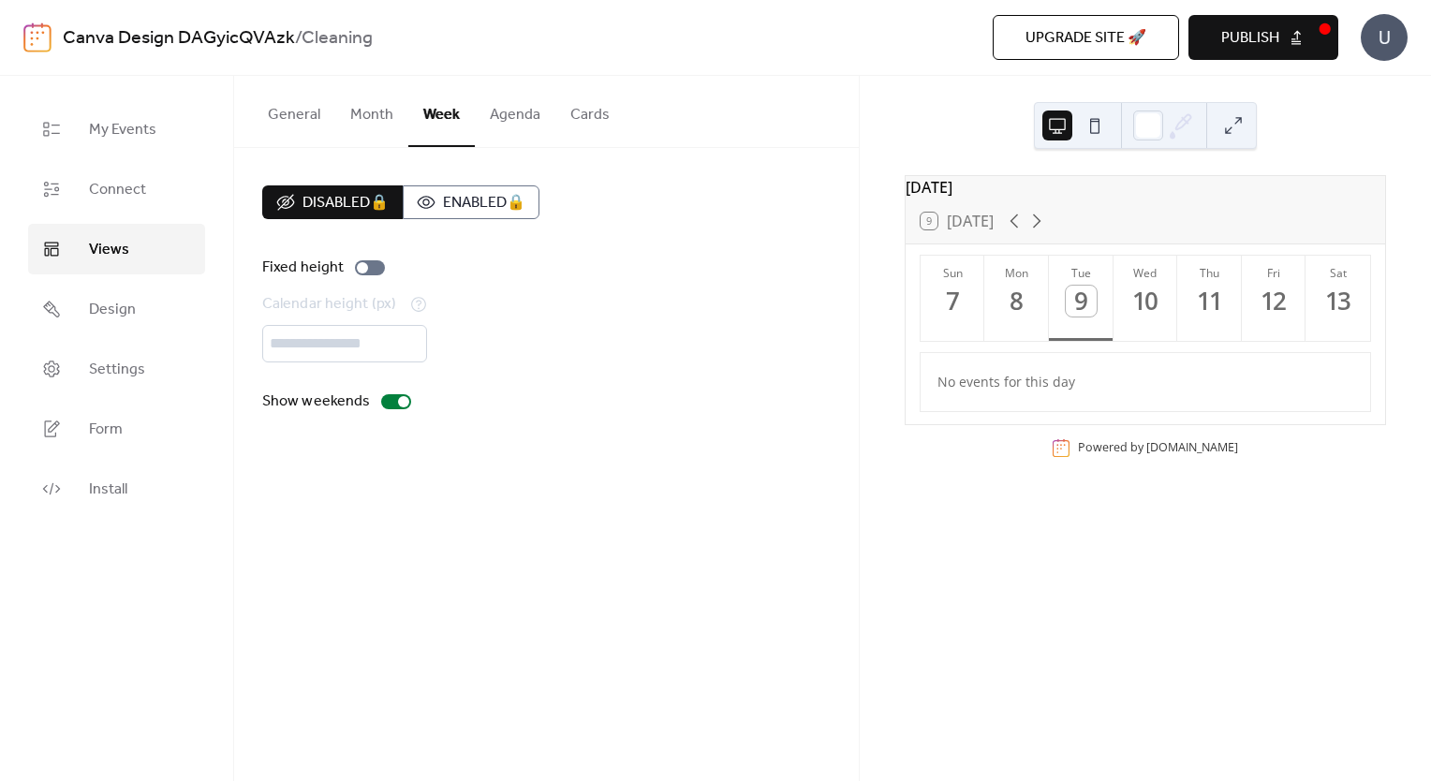
click at [373, 111] on button "Month" at bounding box center [371, 110] width 73 height 69
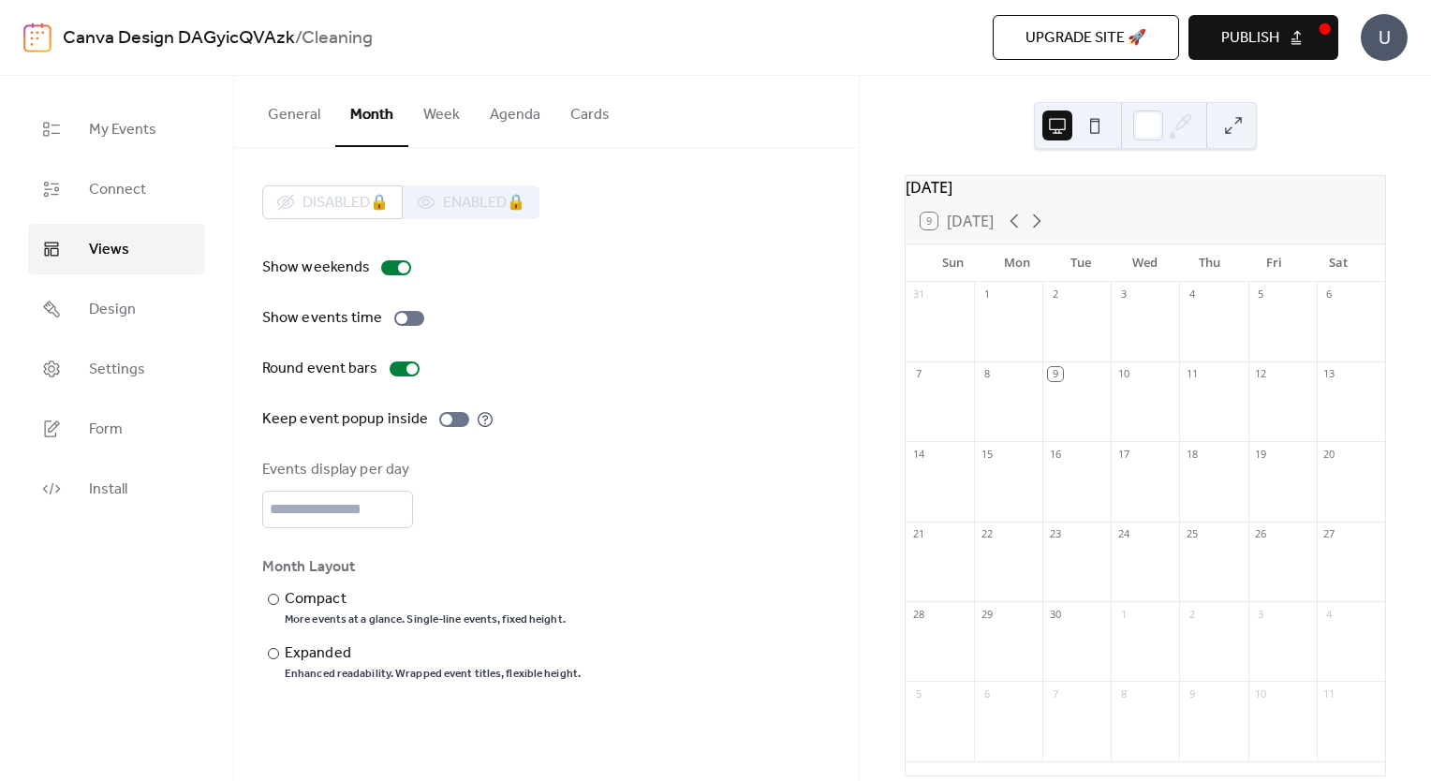
click at [299, 111] on button "General" at bounding box center [294, 110] width 82 height 69
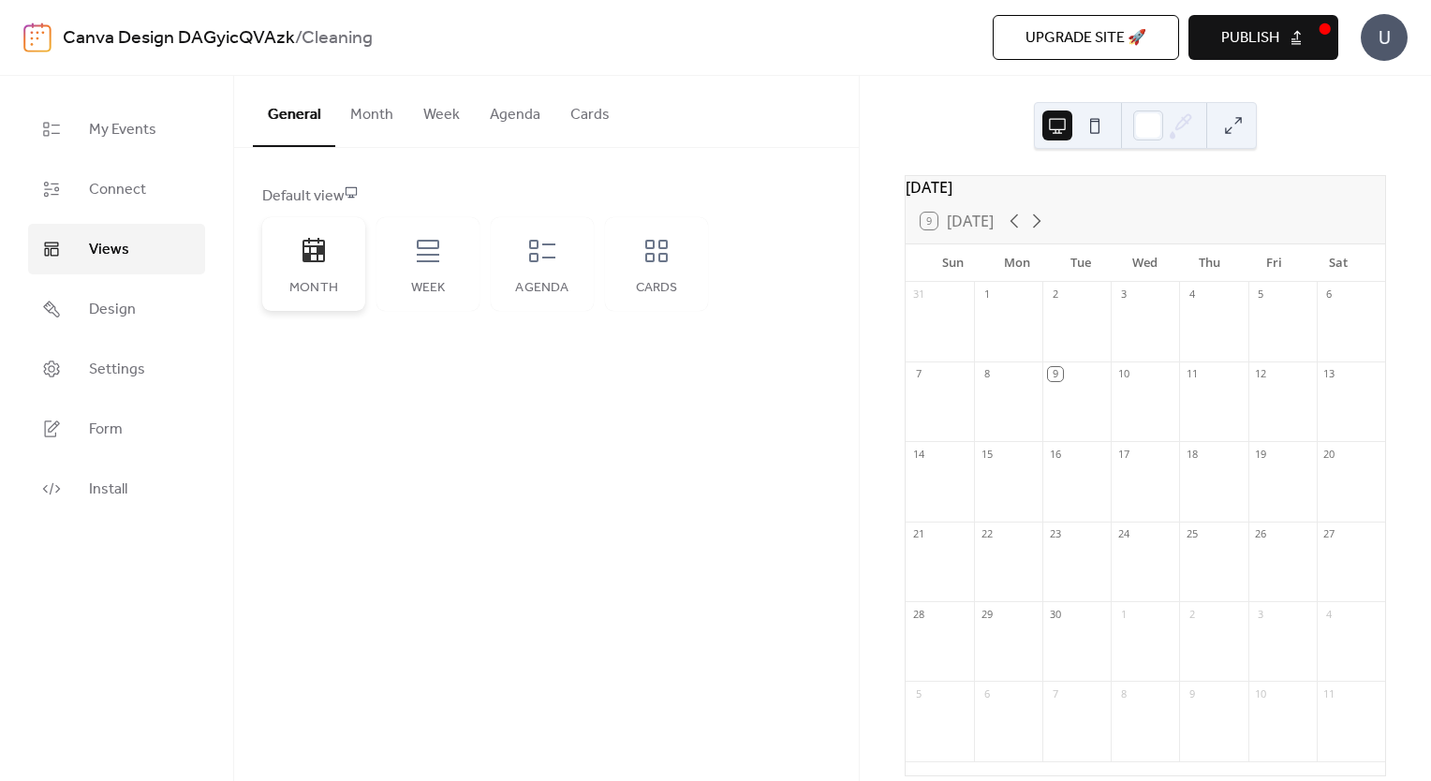
click at [290, 243] on div "Month" at bounding box center [313, 264] width 103 height 94
click at [767, 140] on div "General Month Week Agenda Cards" at bounding box center [546, 112] width 625 height 72
click at [124, 321] on span "Design" at bounding box center [112, 310] width 47 height 22
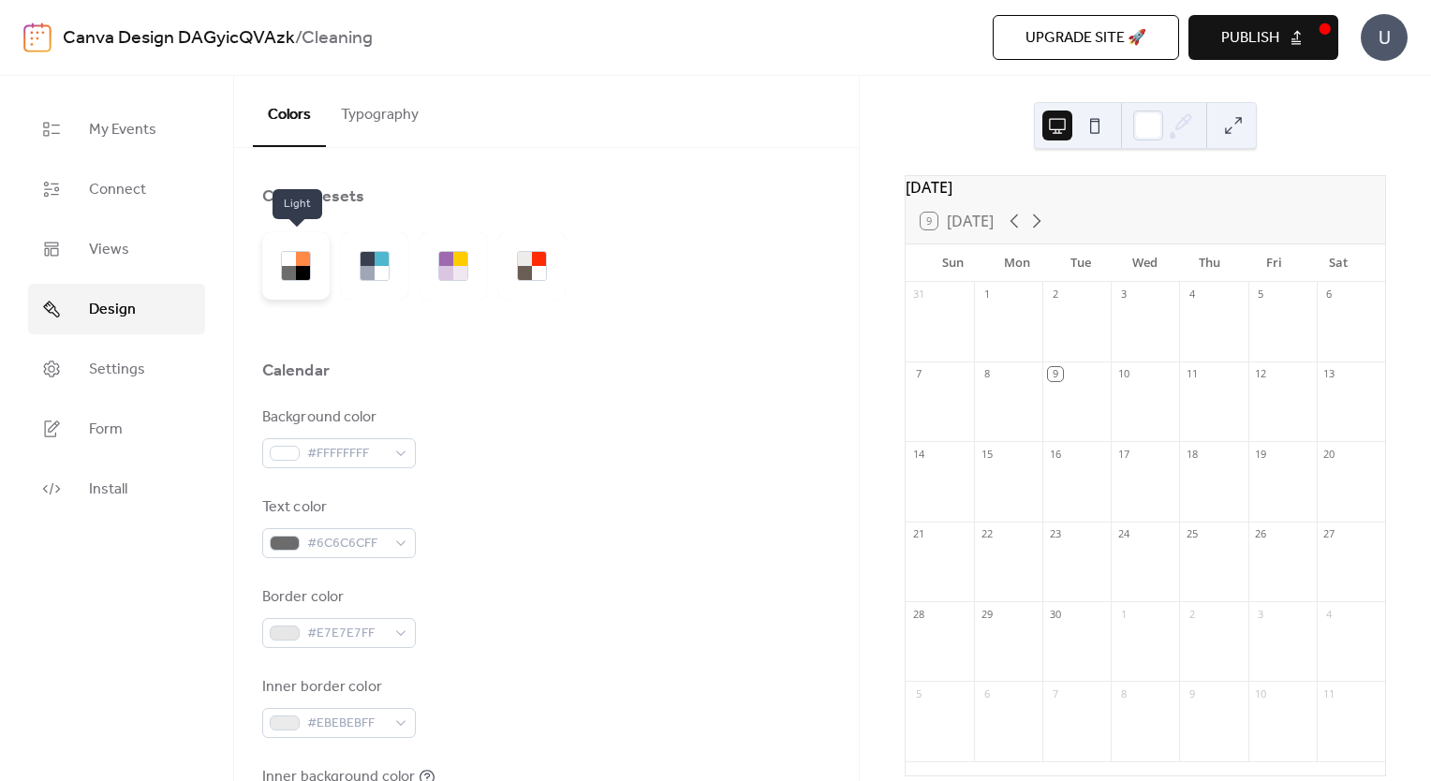
click at [296, 267] on div at bounding box center [303, 273] width 14 height 14
click at [376, 272] on div at bounding box center [382, 273] width 14 height 14
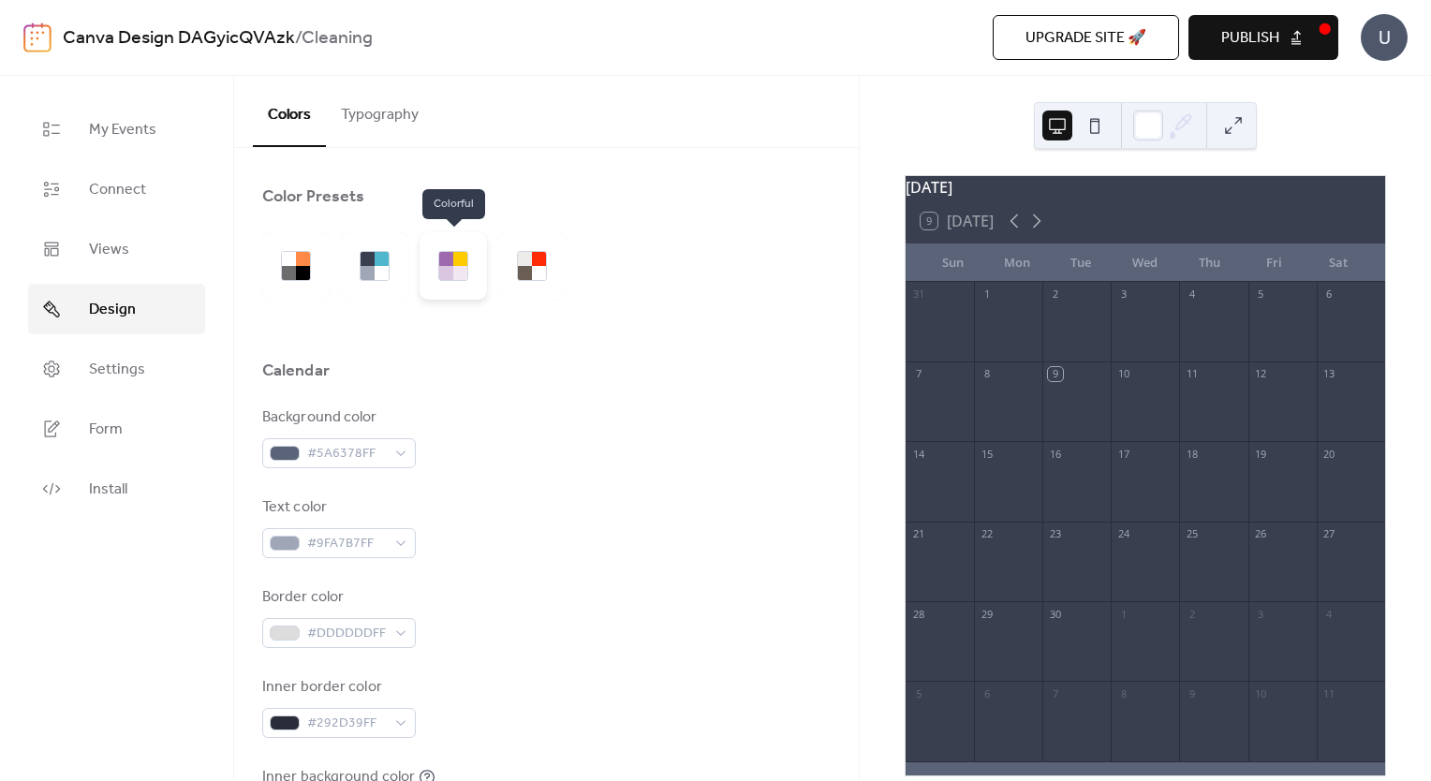
click at [457, 268] on div at bounding box center [460, 273] width 14 height 14
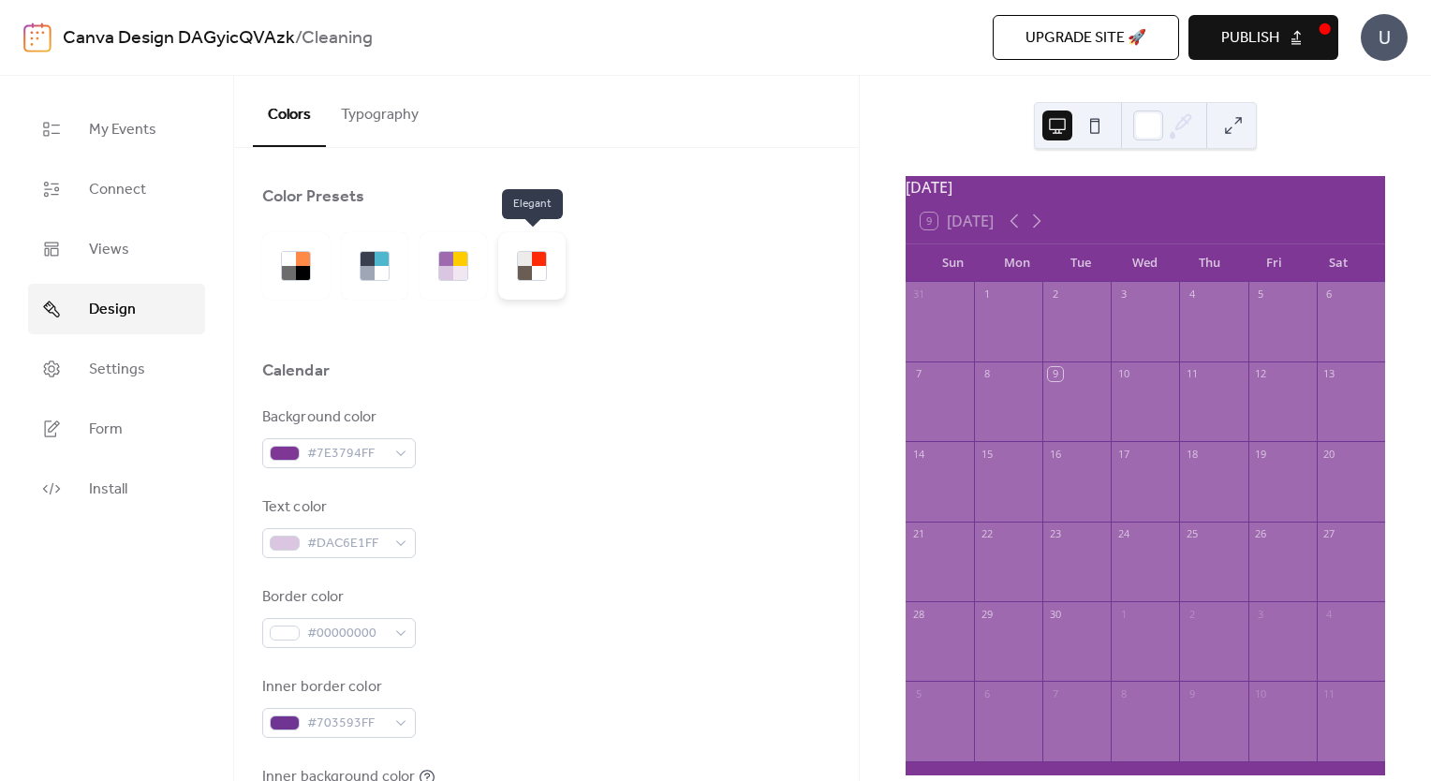
click at [532, 283] on div at bounding box center [531, 265] width 67 height 67
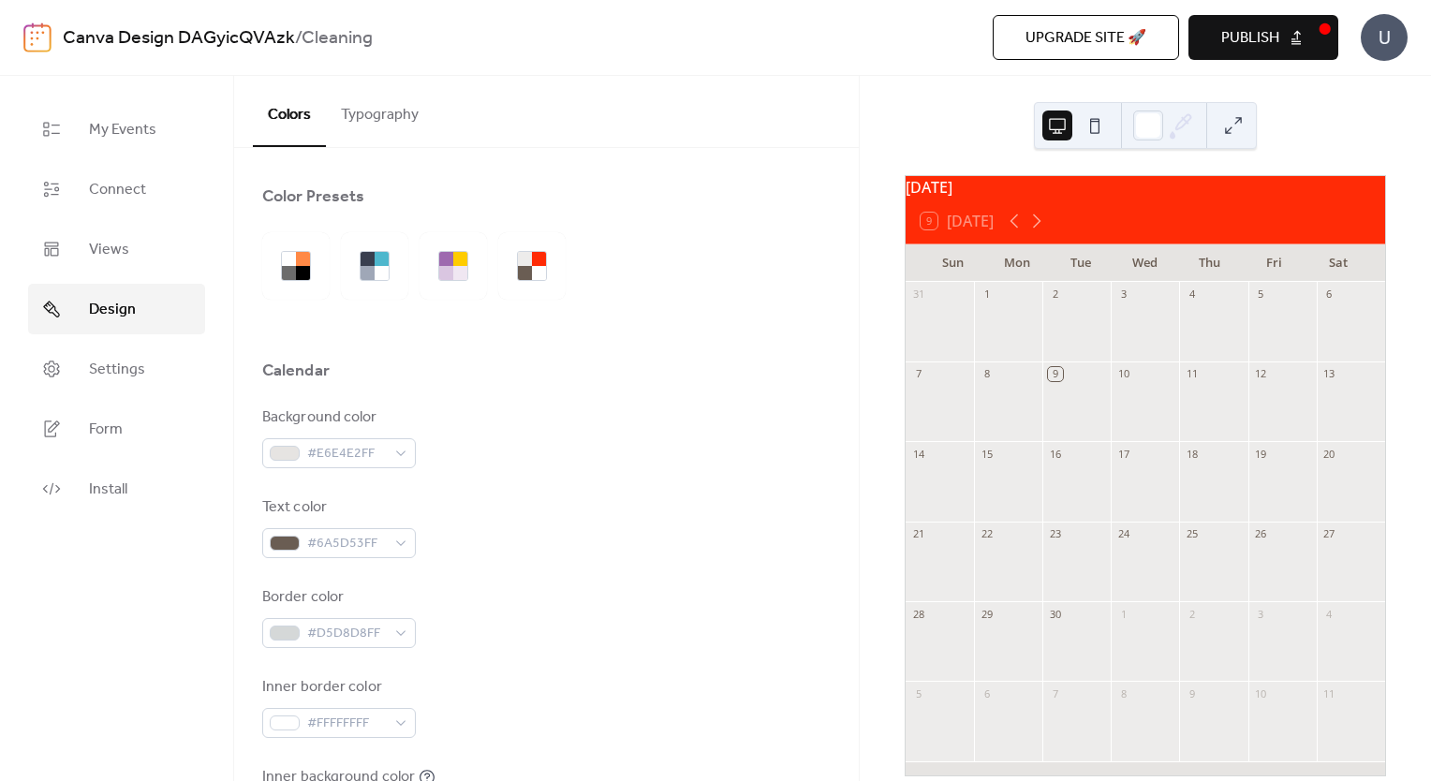
click at [384, 107] on button "Typography" at bounding box center [380, 110] width 108 height 69
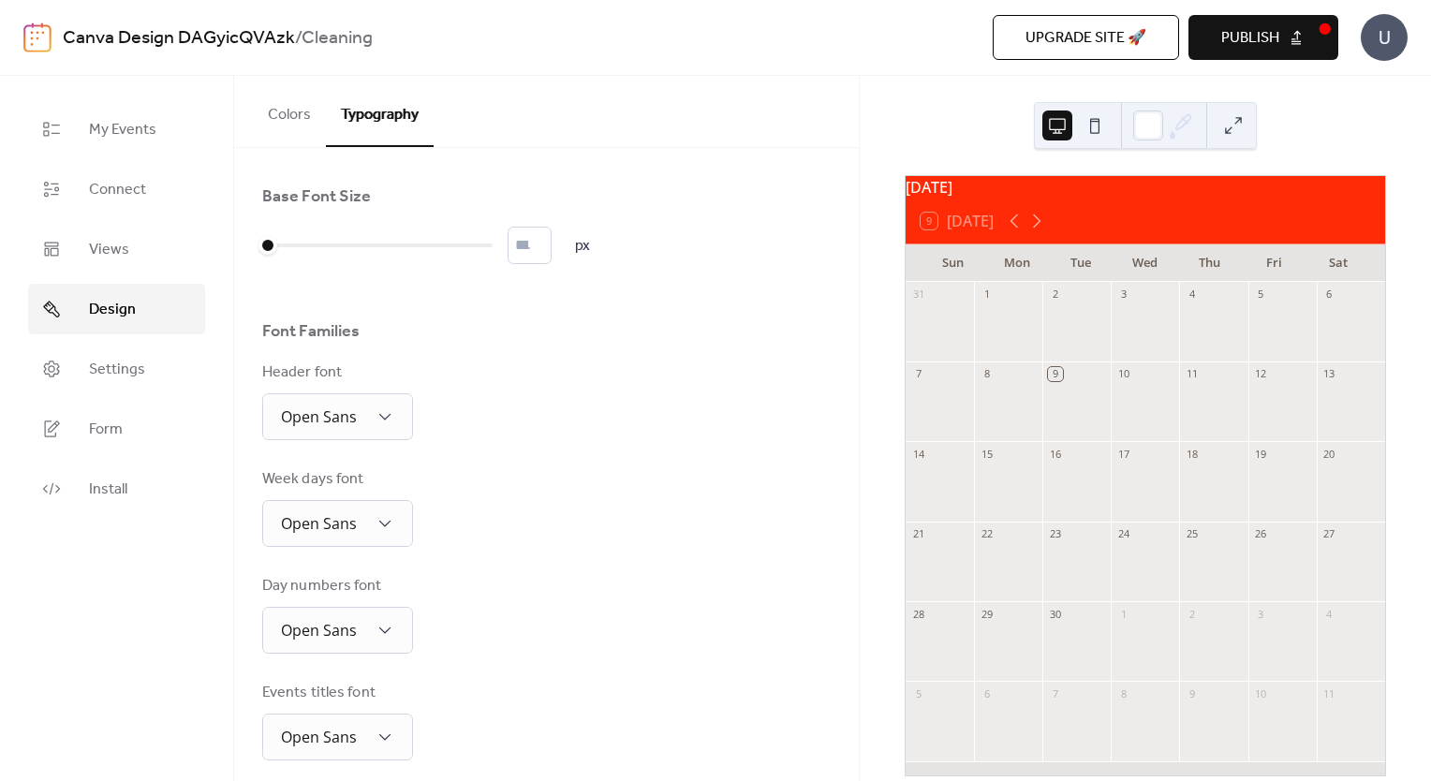
click at [296, 113] on button "Colors" at bounding box center [289, 110] width 73 height 69
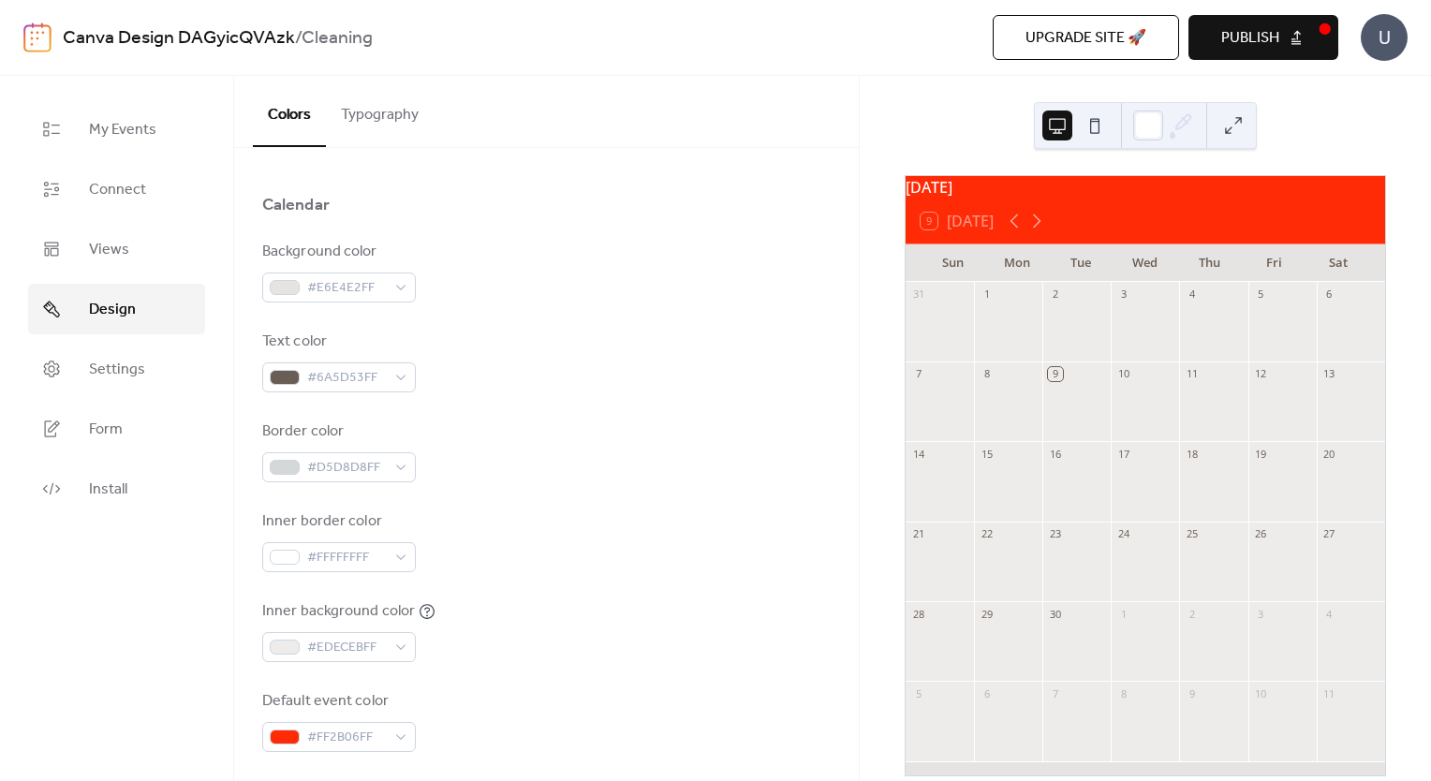
scroll to position [468, 0]
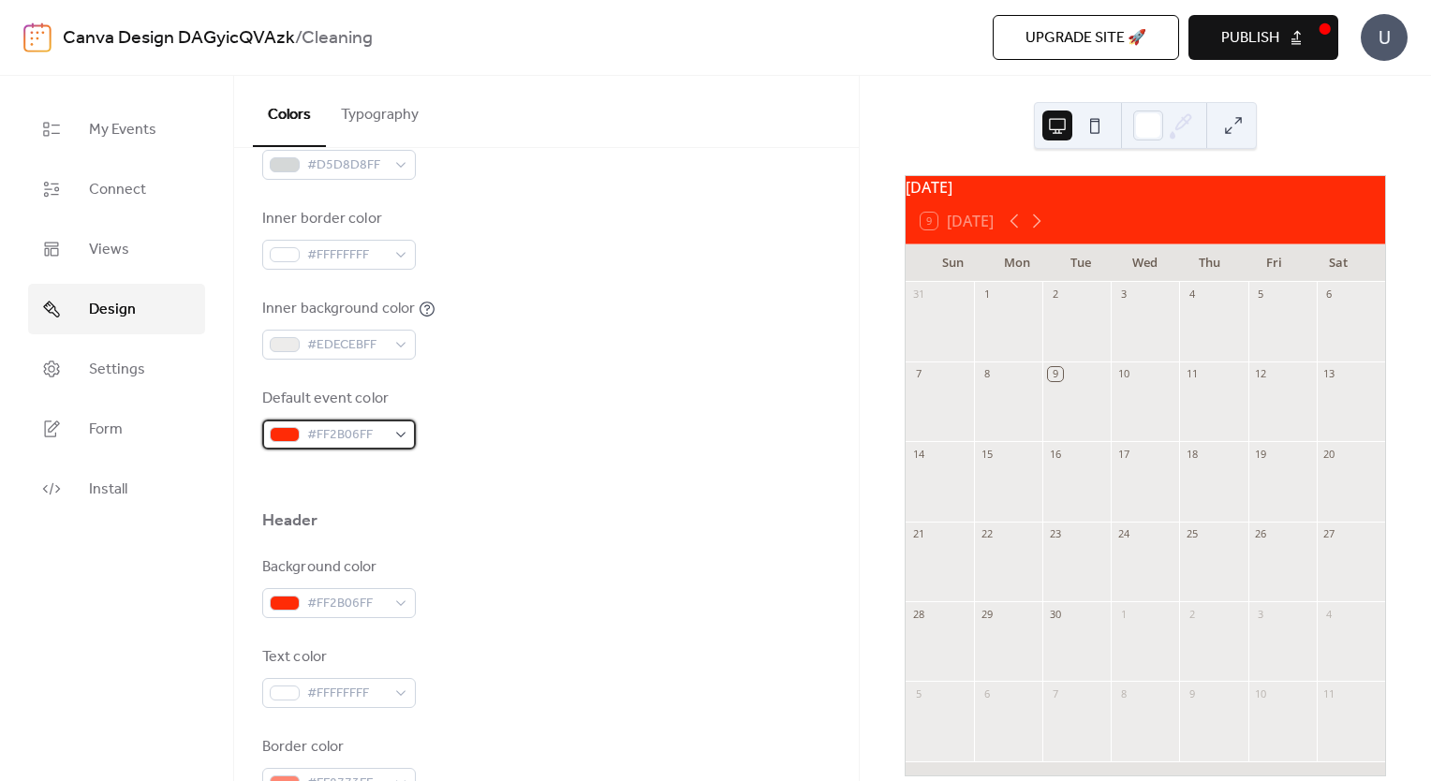
click at [404, 433] on div "#FF2B06FF" at bounding box center [339, 435] width 154 height 30
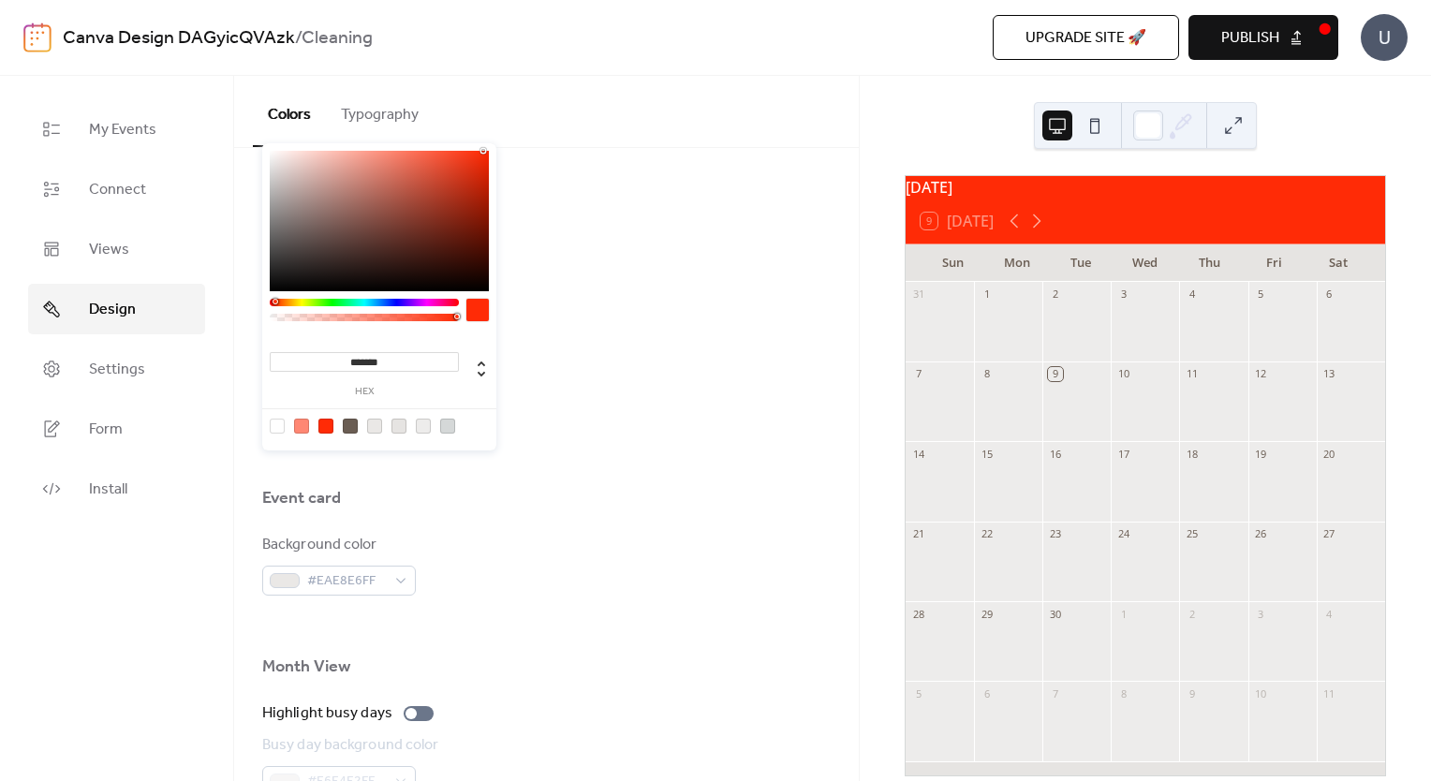
scroll to position [843, 0]
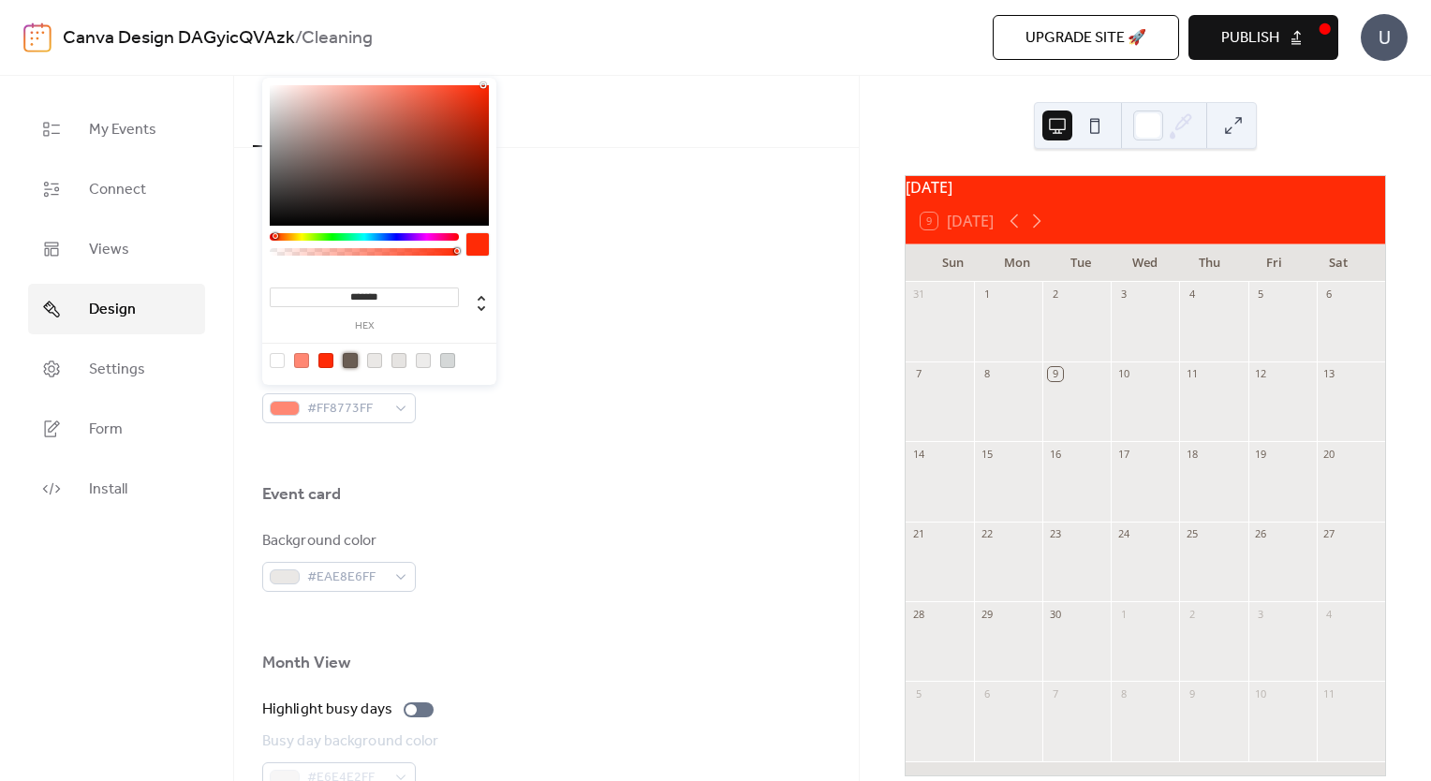
click at [345, 364] on div at bounding box center [350, 360] width 15 height 15
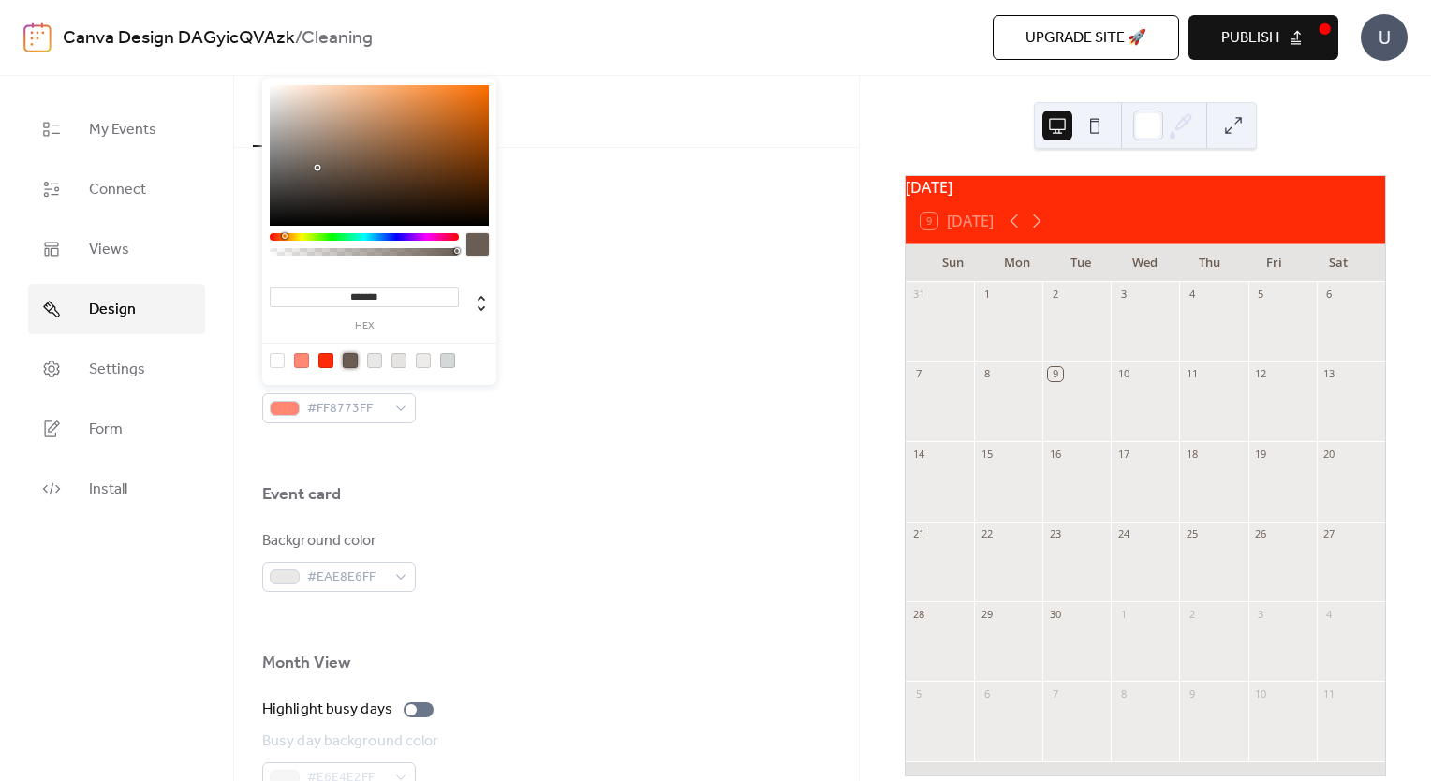
click at [346, 362] on div at bounding box center [350, 360] width 15 height 15
click at [472, 296] on icon at bounding box center [481, 303] width 22 height 22
click at [482, 320] on div at bounding box center [476, 308] width 34 height 33
type input "**"
type input "***"
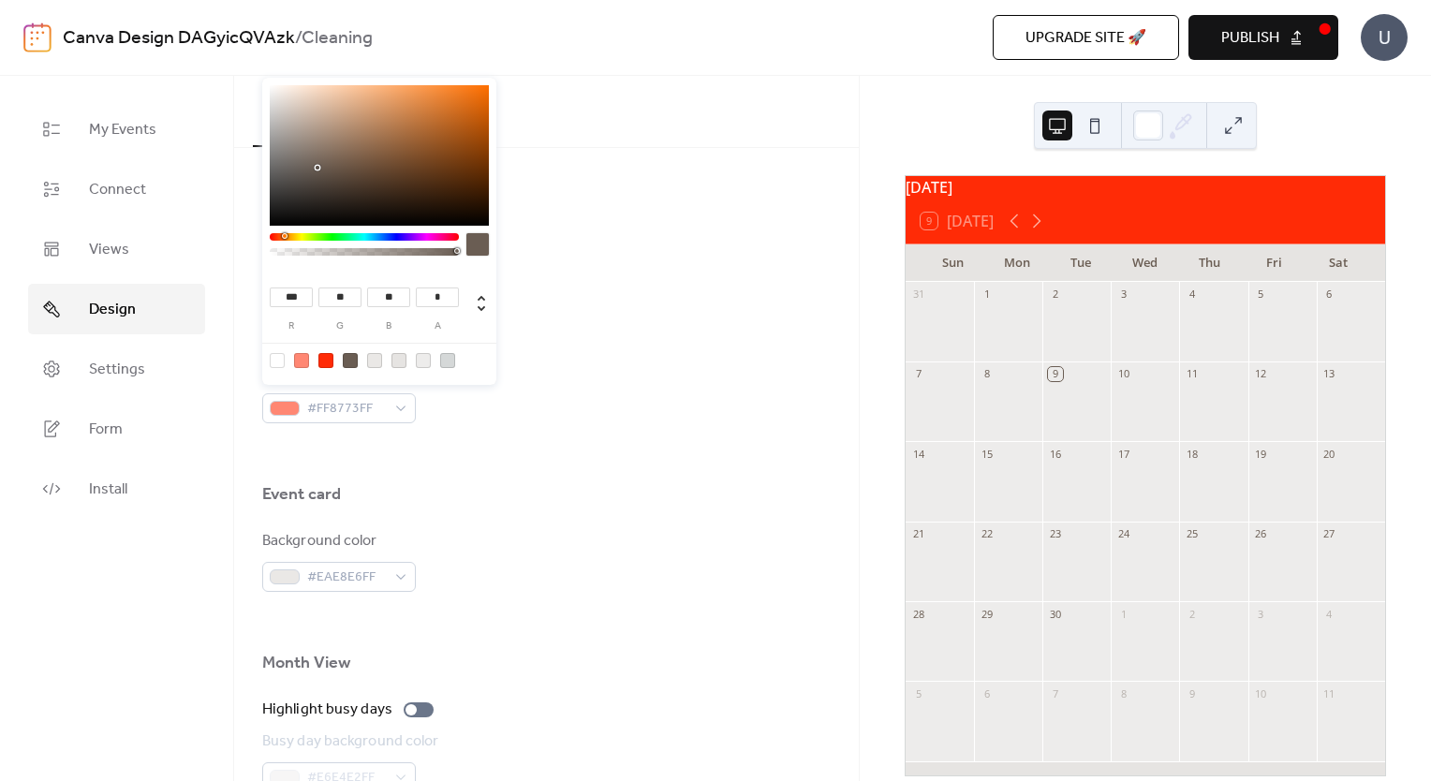
type input "***"
click at [482, 320] on div at bounding box center [476, 308] width 34 height 33
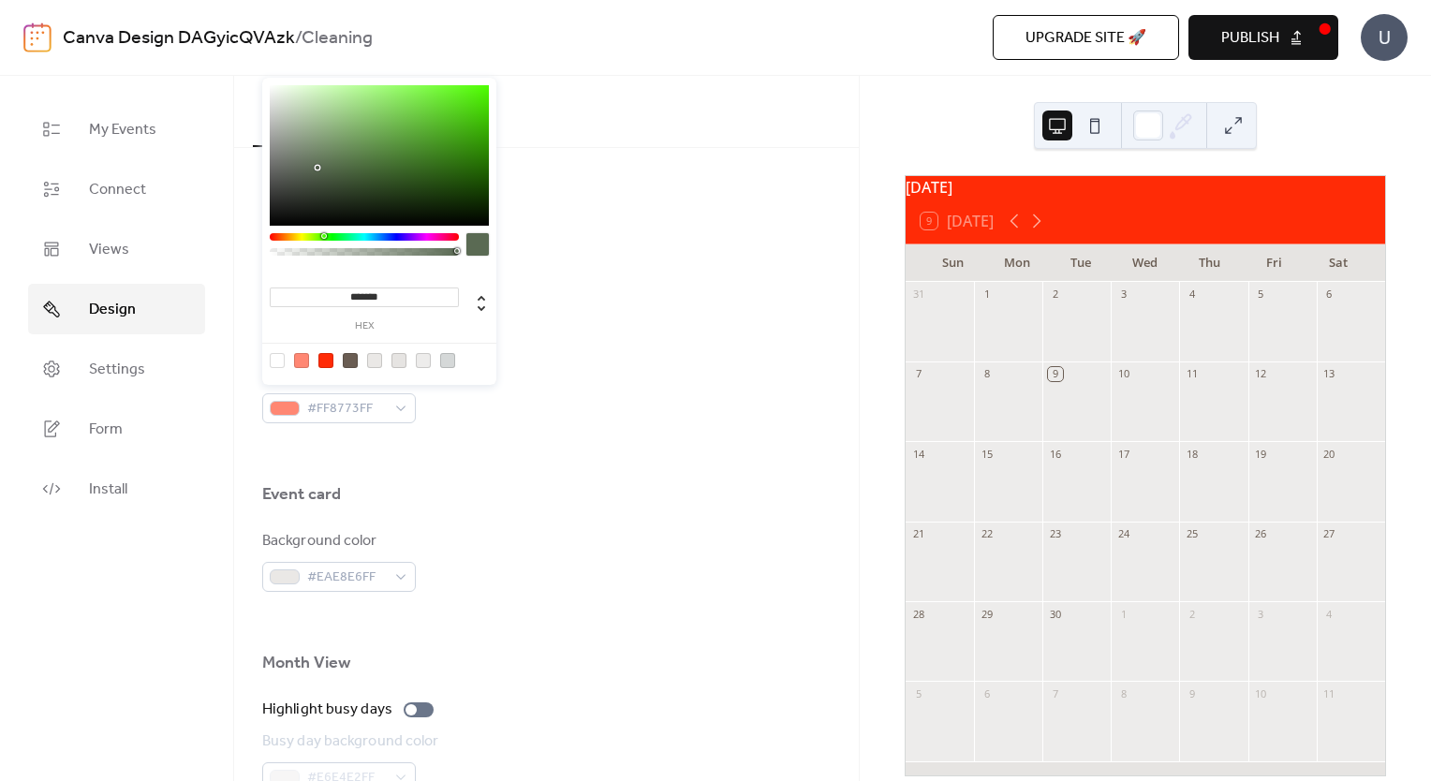
type input "*******"
drag, startPoint x: 283, startPoint y: 236, endPoint x: 325, endPoint y: 250, distance: 44.4
click at [325, 250] on div at bounding box center [364, 249] width 189 height 33
click at [595, 406] on div "Border color #FF8773FF" at bounding box center [546, 392] width 568 height 62
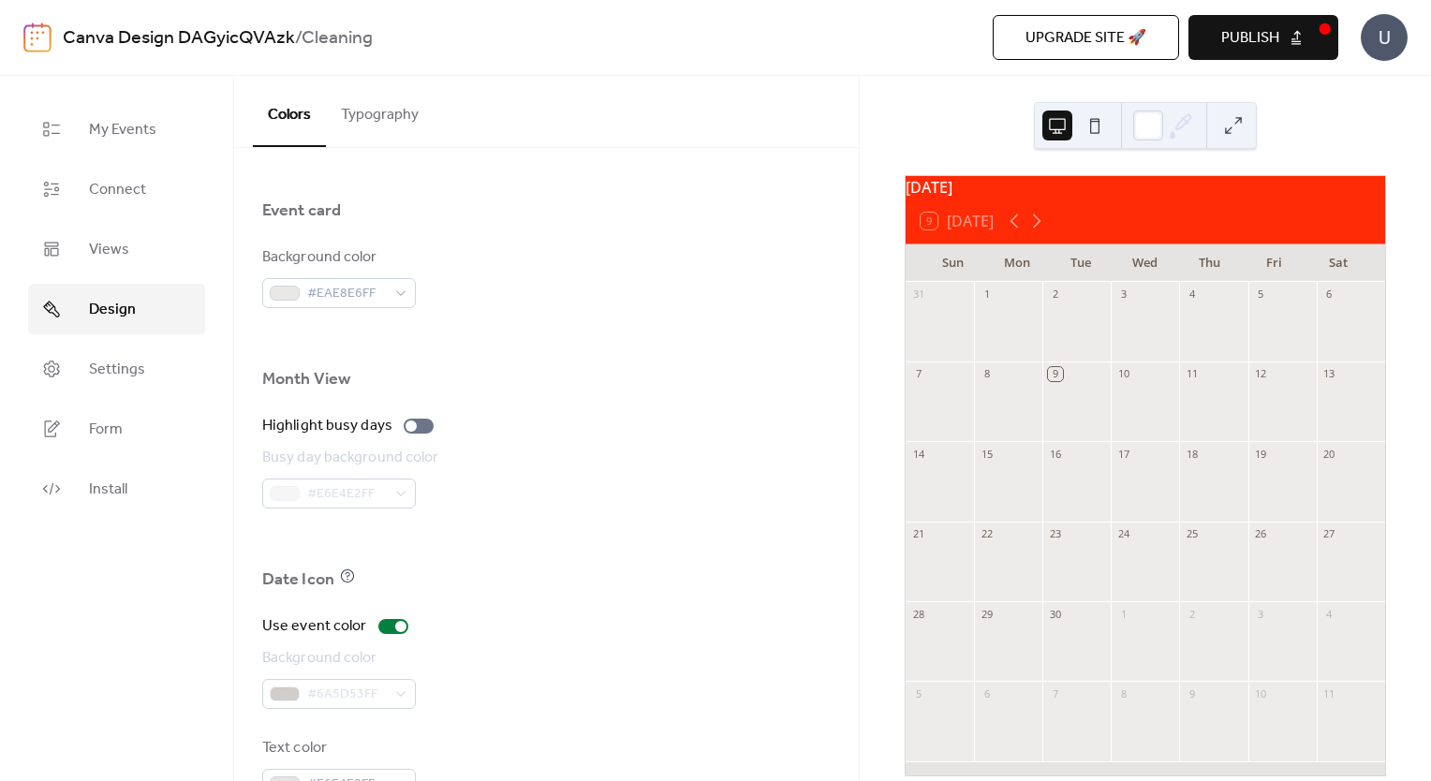
scroll to position [1086, 0]
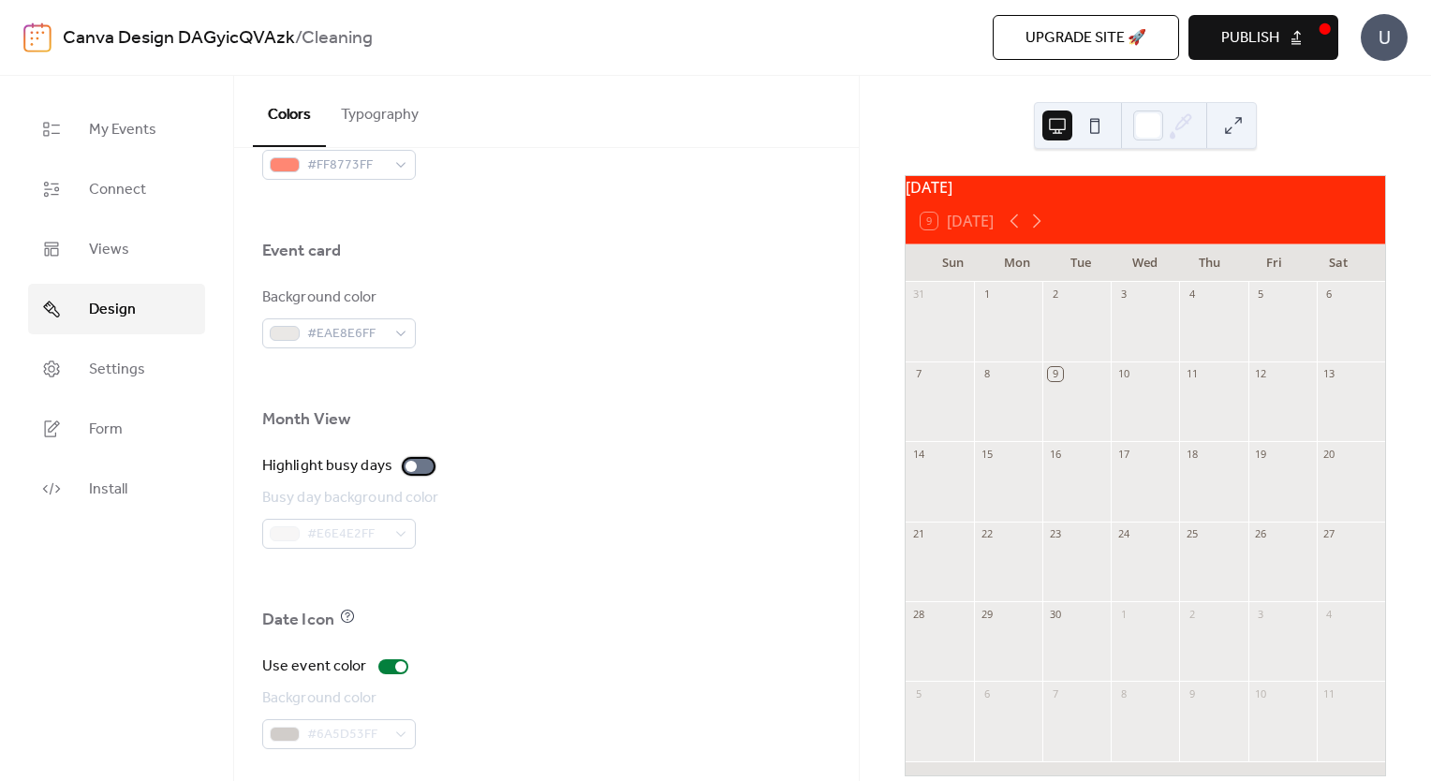
click at [409, 465] on div at bounding box center [410, 466] width 11 height 11
click at [293, 530] on div at bounding box center [285, 533] width 30 height 15
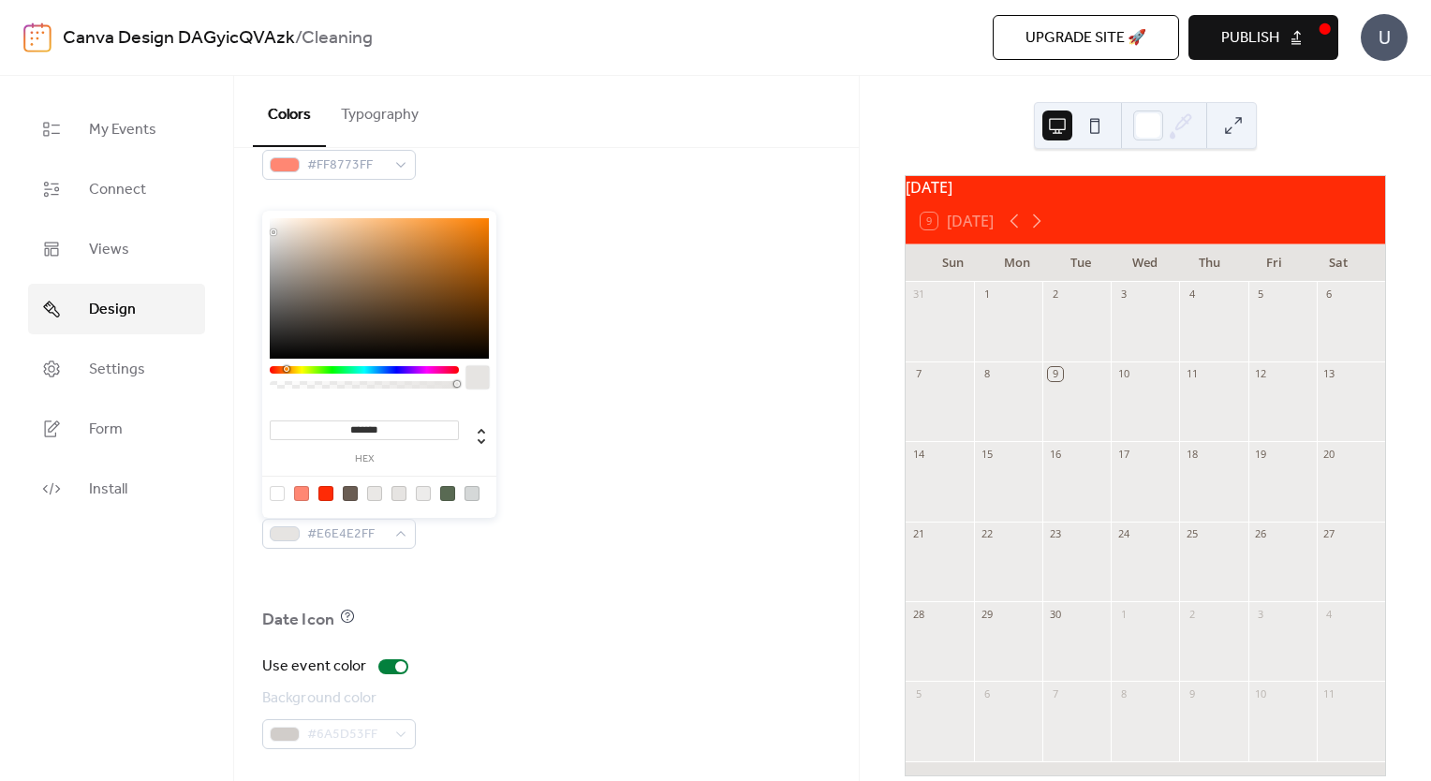
click at [321, 494] on div at bounding box center [325, 493] width 15 height 15
type input "*******"
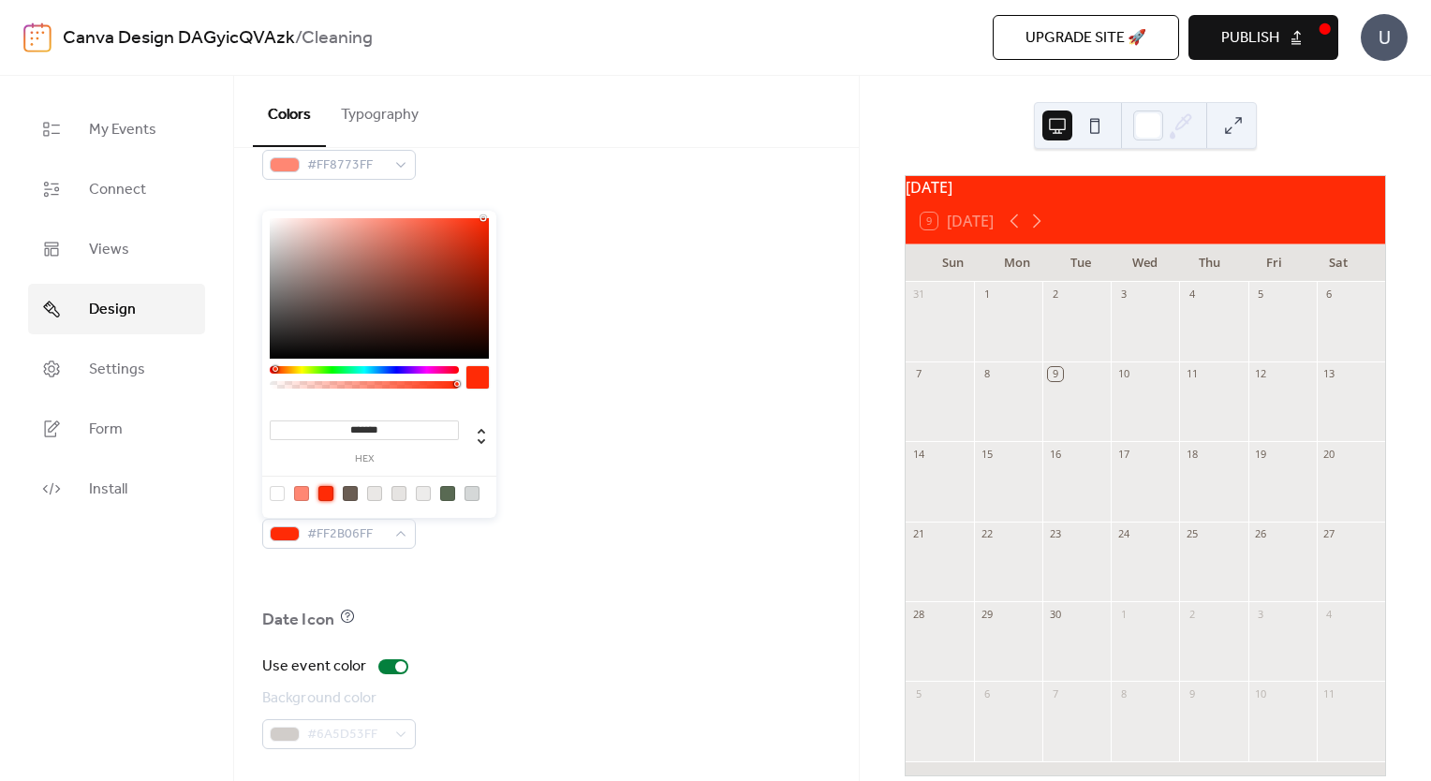
click at [630, 410] on div "Month View" at bounding box center [546, 424] width 568 height 32
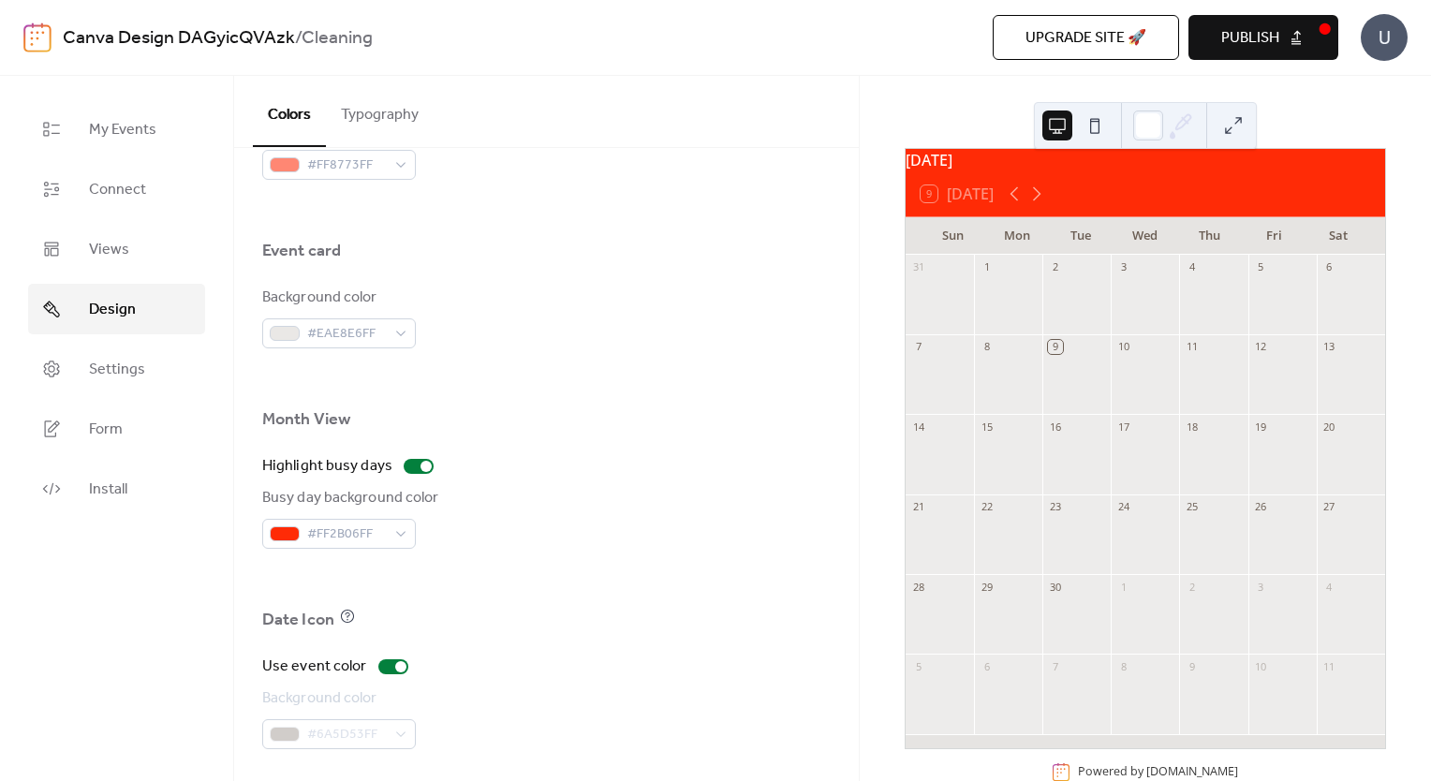
scroll to position [0, 0]
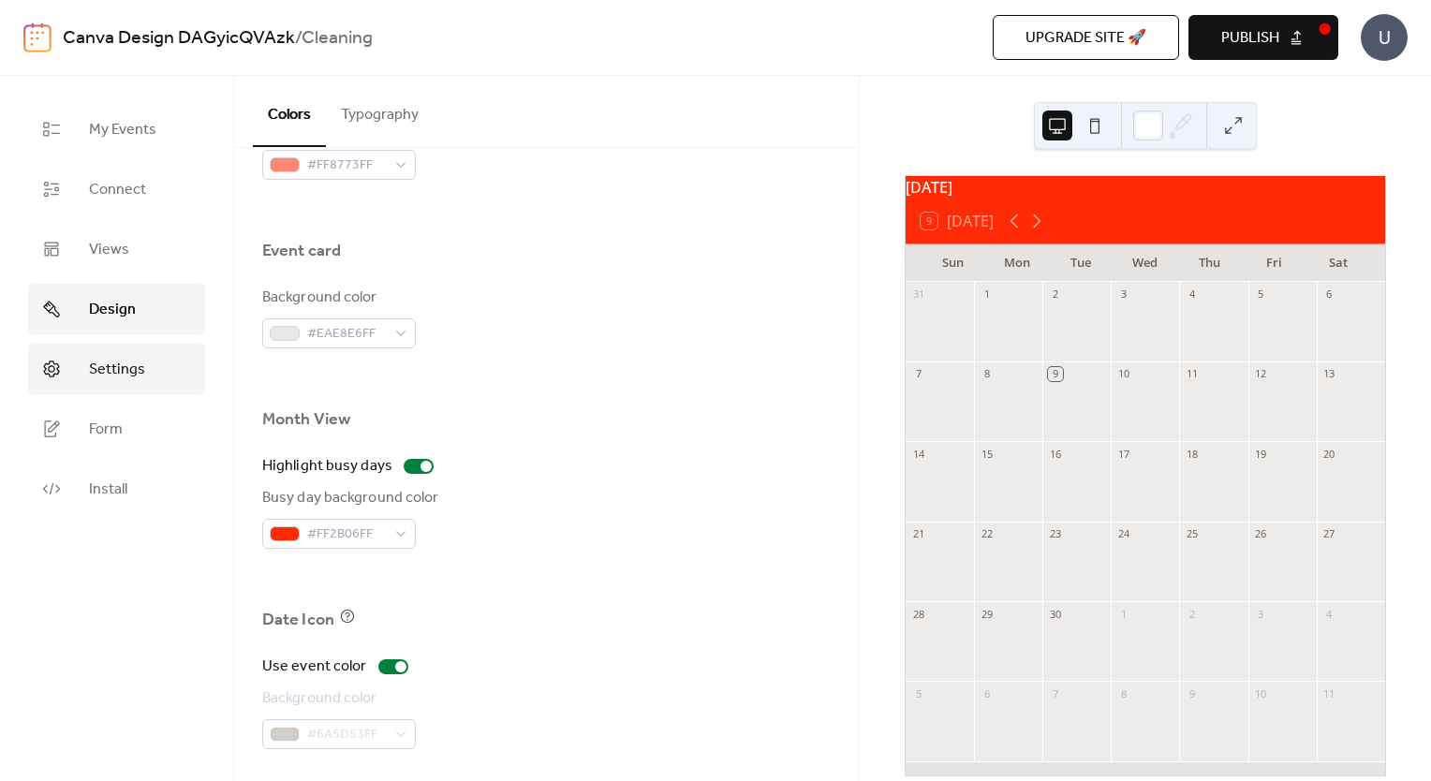
click at [101, 376] on span "Settings" at bounding box center [117, 370] width 56 height 22
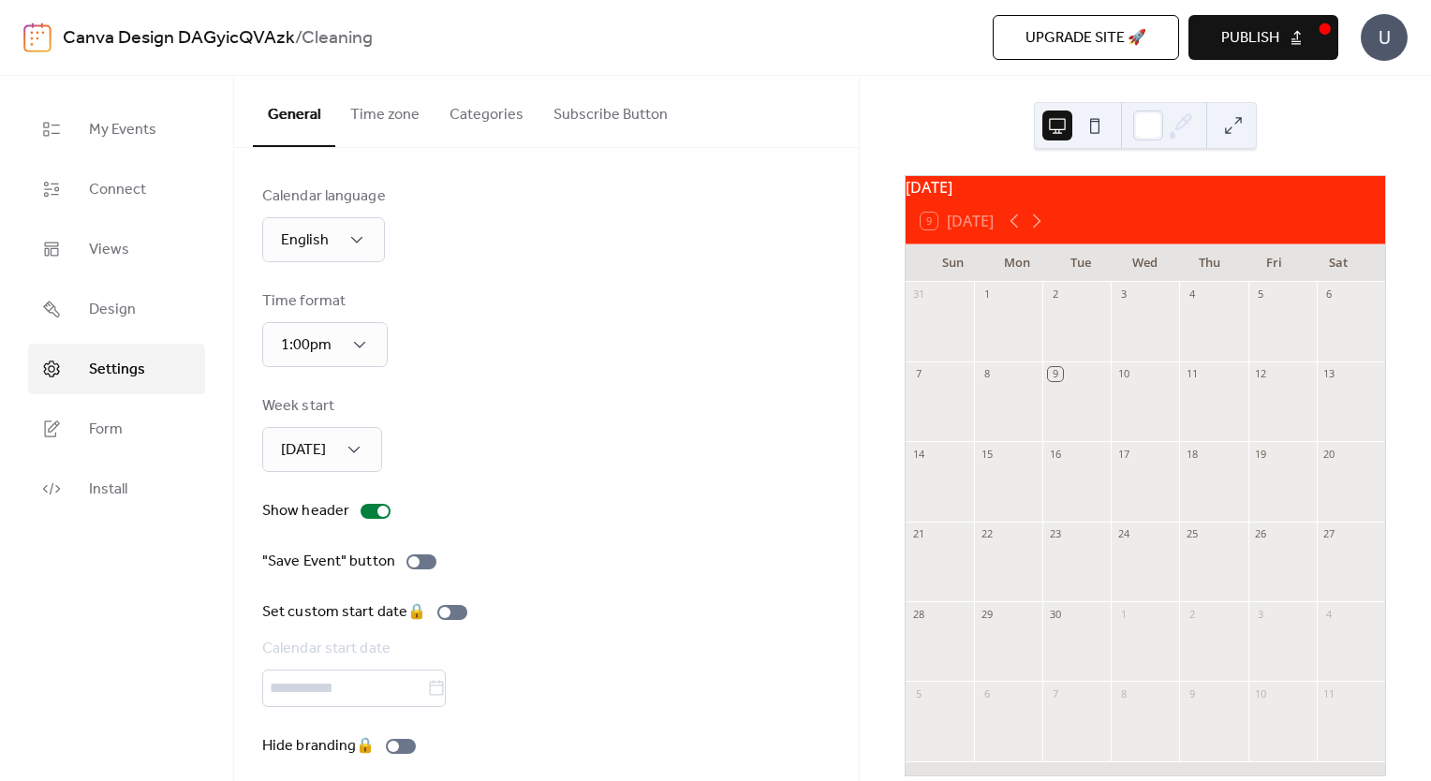
scroll to position [12, 0]
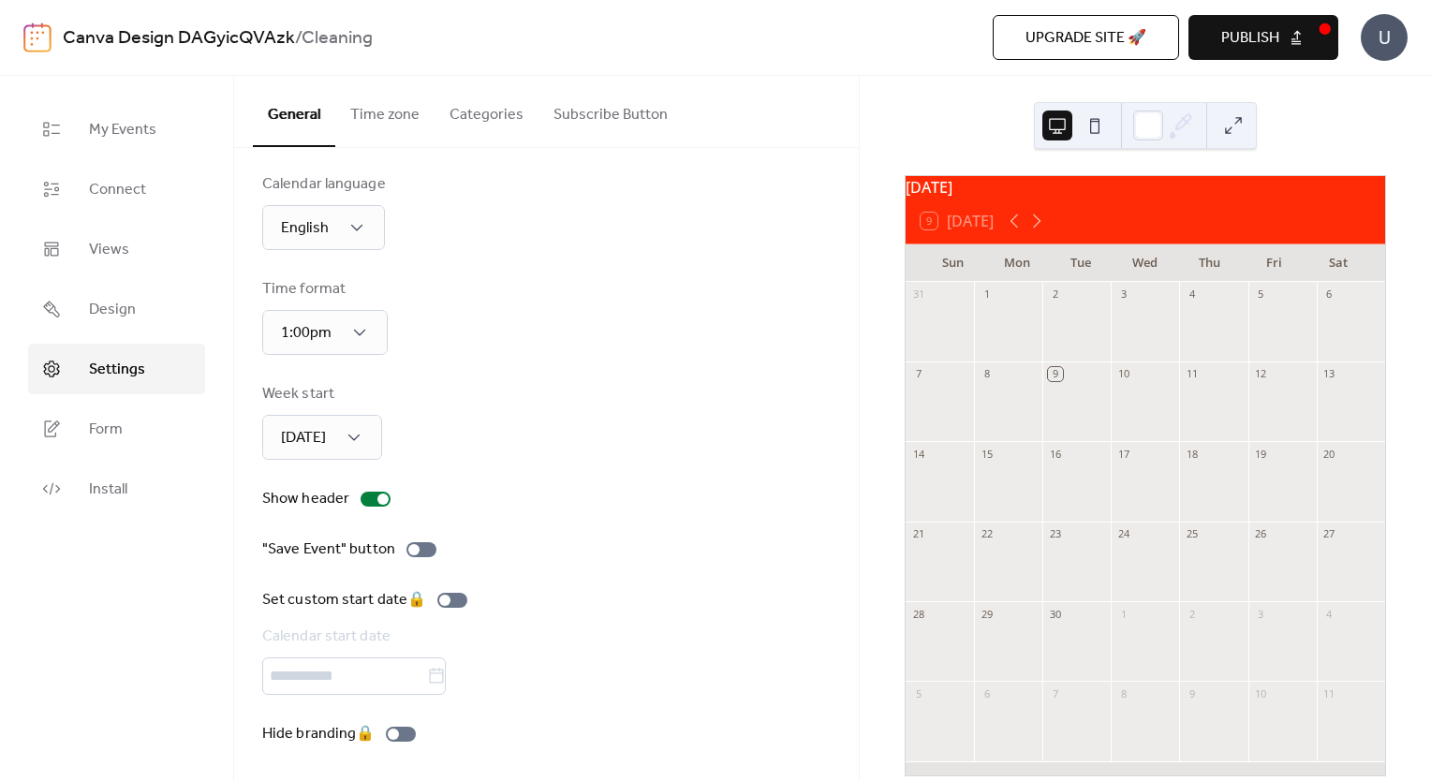
click at [477, 125] on button "Categories" at bounding box center [487, 110] width 104 height 69
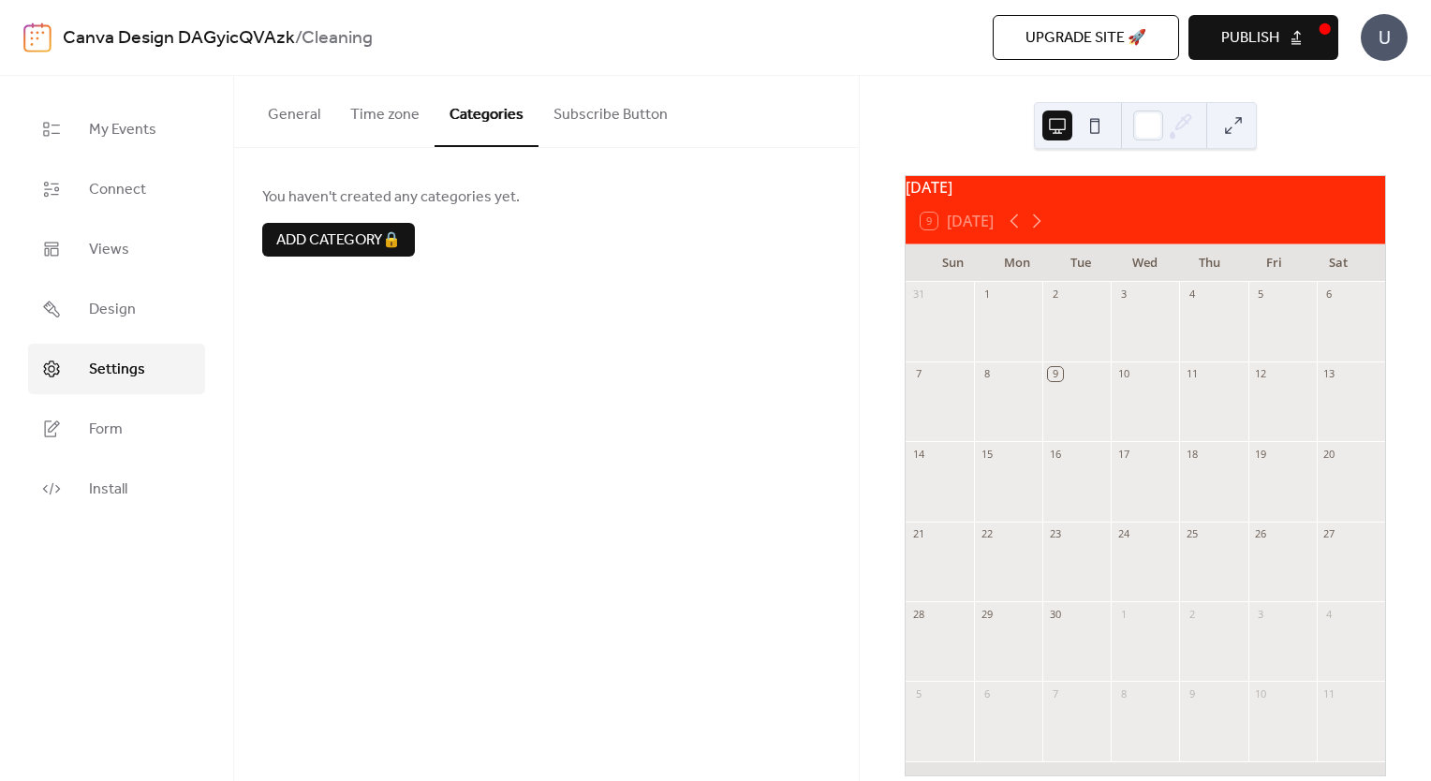
click at [517, 230] on div "Add category 🔒" at bounding box center [546, 240] width 568 height 34
click at [96, 486] on span "Install" at bounding box center [108, 490] width 38 height 22
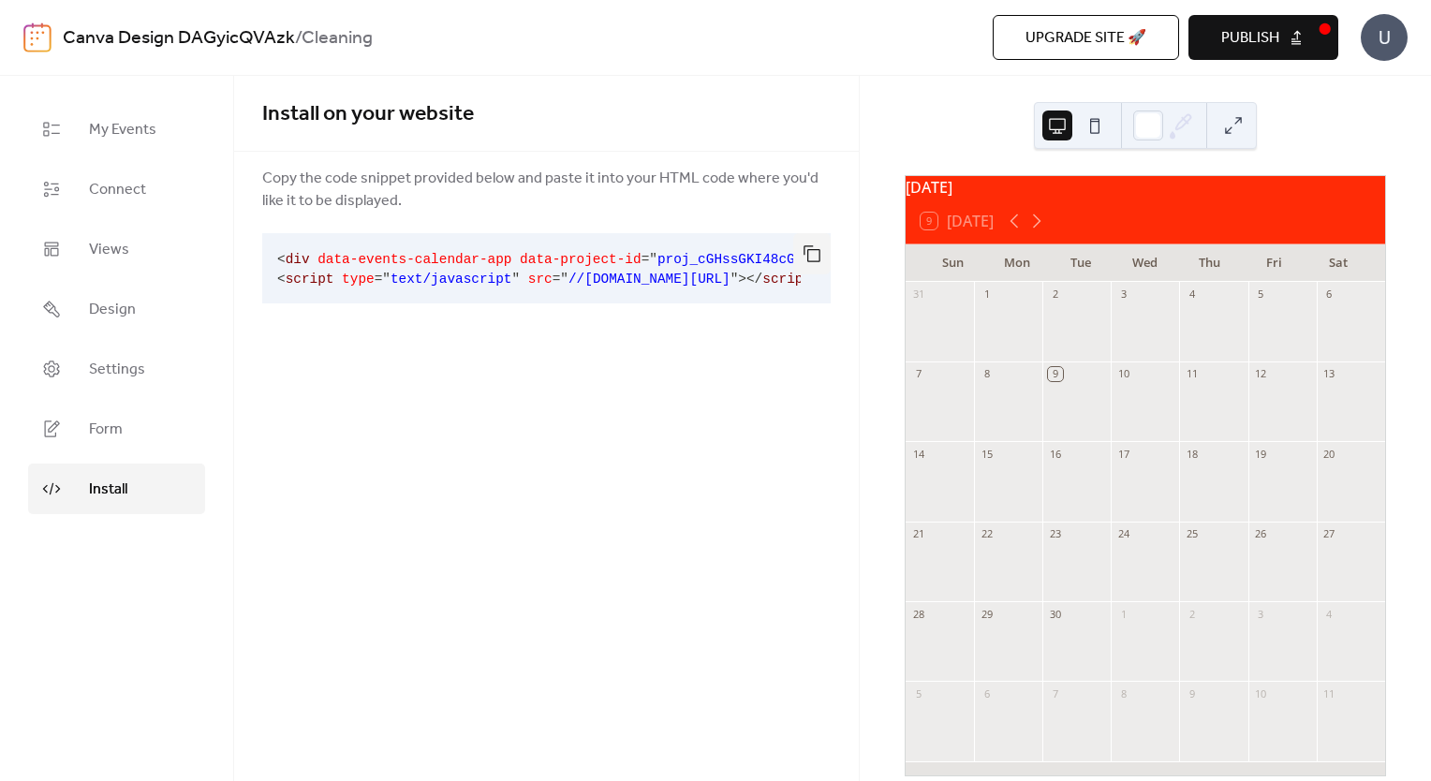
click at [281, 436] on div "Install on your website Copy the code snippet provided below and paste it into …" at bounding box center [546, 428] width 625 height 705
click at [118, 121] on span "My Events" at bounding box center [122, 130] width 67 height 22
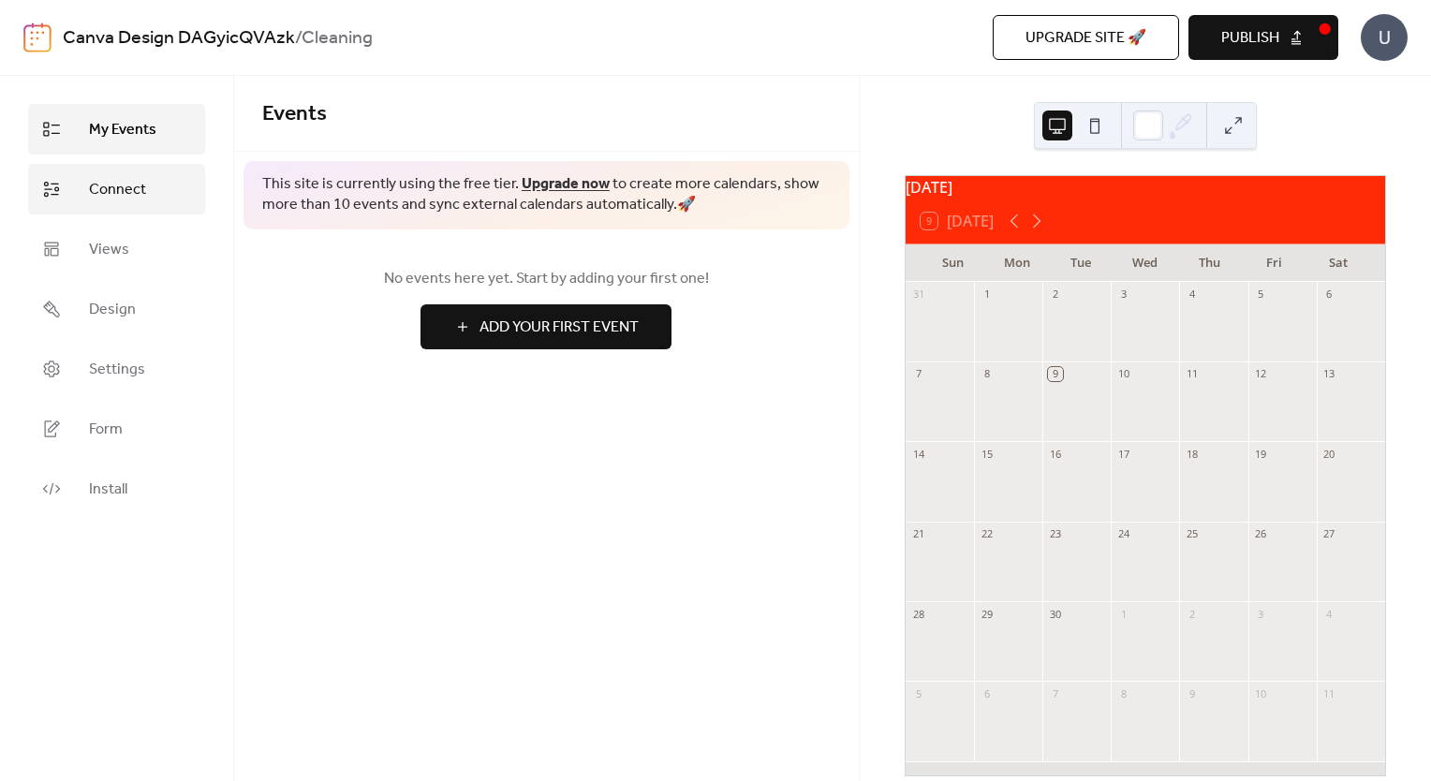
click at [103, 204] on link "Connect" at bounding box center [116, 189] width 177 height 51
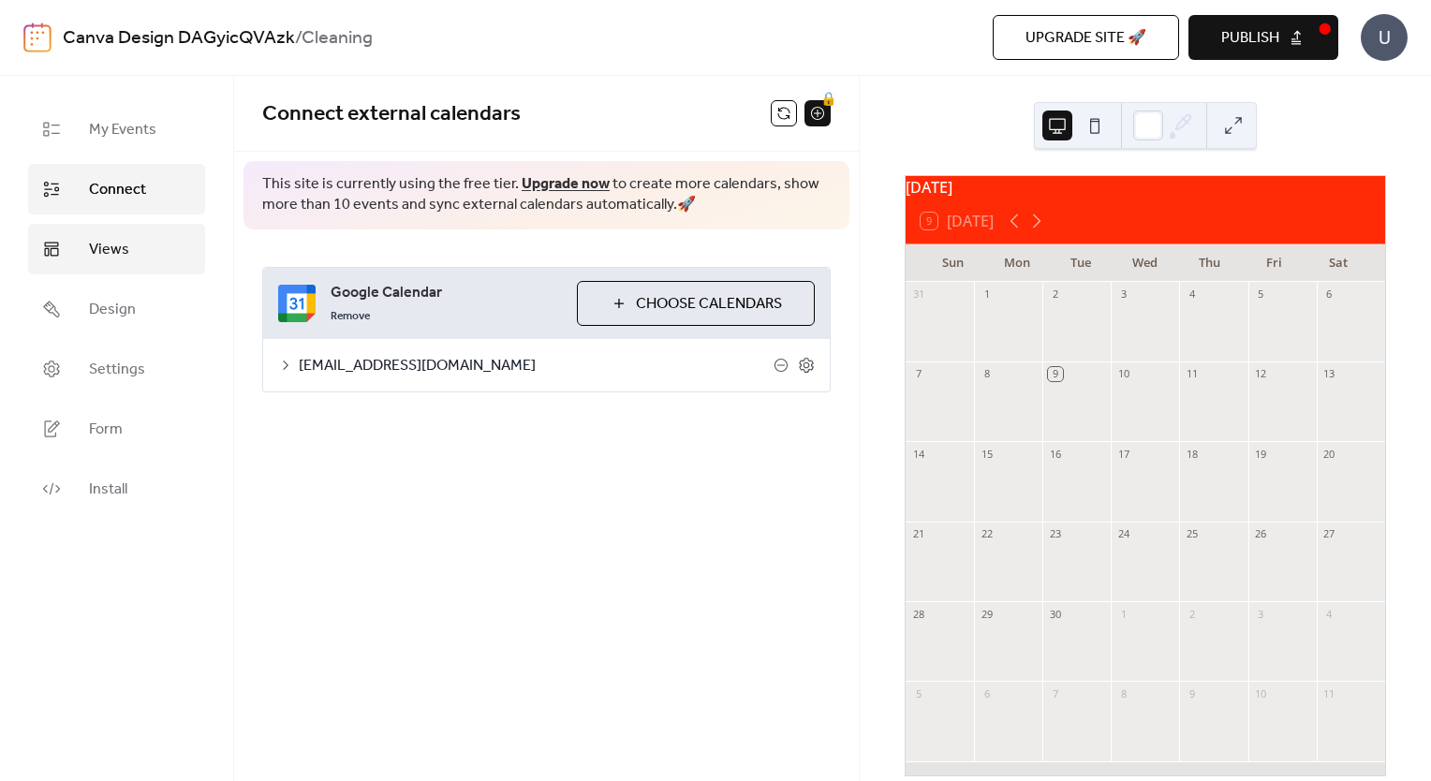
click at [86, 261] on link "Views" at bounding box center [116, 249] width 177 height 51
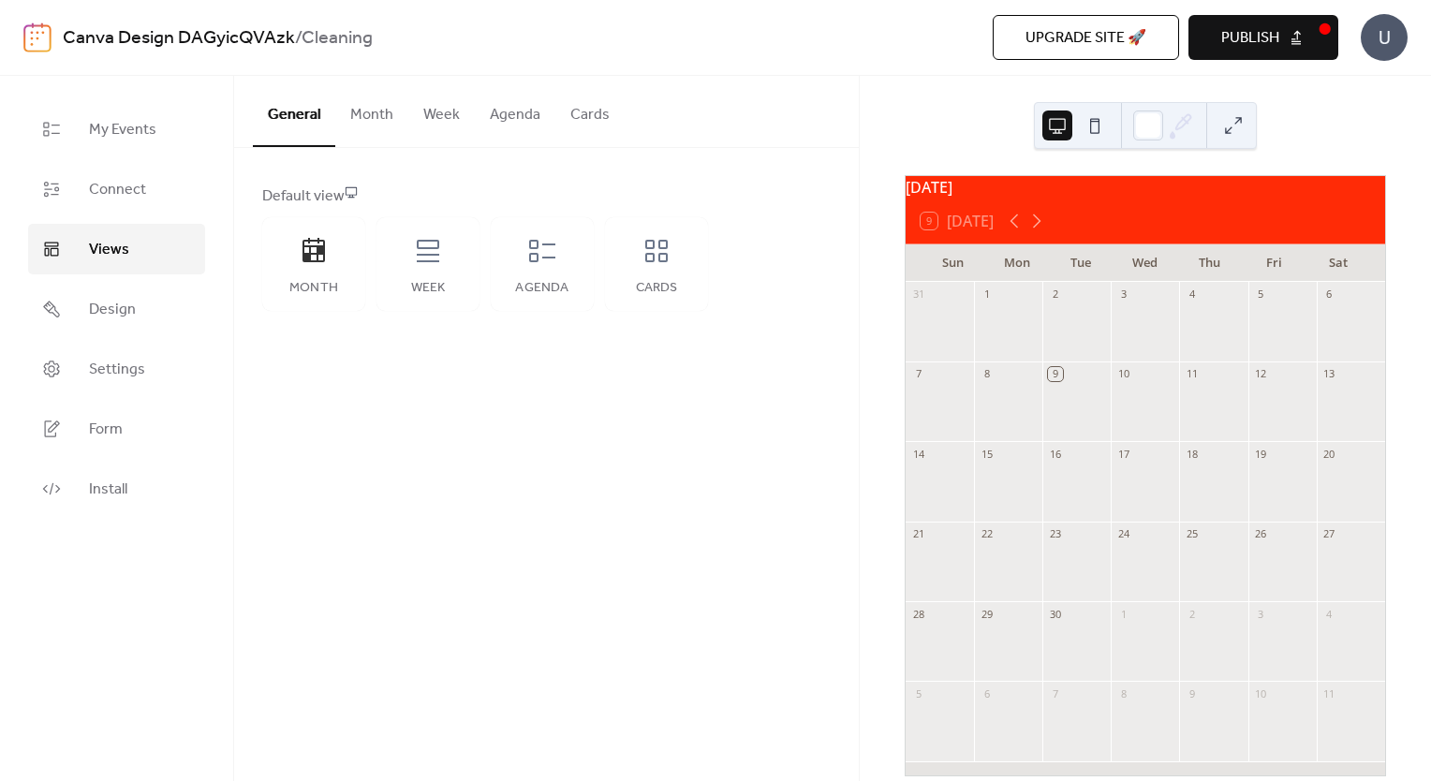
click at [847, 152] on div "Default view Month Week Agenda Cards" at bounding box center [546, 248] width 625 height 200
click at [719, 470] on div "General Month Week Agenda Cards Default view Month Week Agenda Cards Disabled 🔒…" at bounding box center [546, 428] width 625 height 705
click at [1218, 38] on button "Publish" at bounding box center [1263, 37] width 150 height 45
click at [706, 125] on div "General Month Week Agenda Cards" at bounding box center [546, 112] width 625 height 72
